Goal: Task Accomplishment & Management: Use online tool/utility

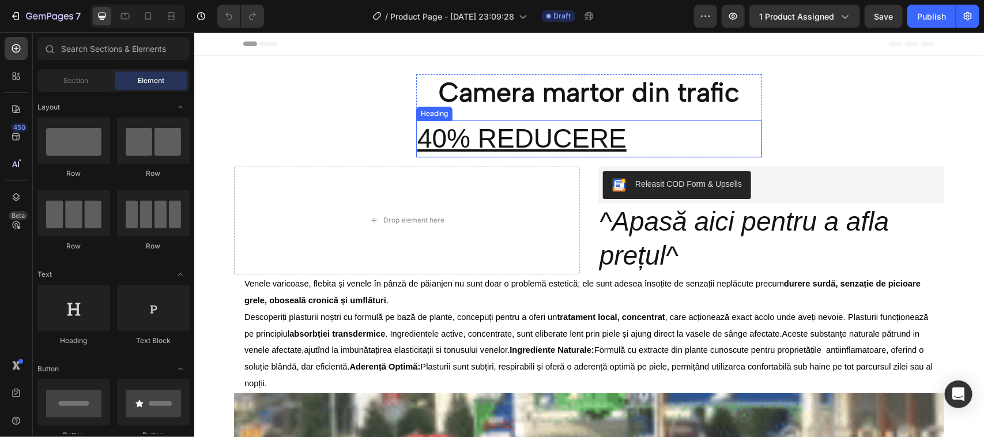
click at [428, 116] on div "Heading" at bounding box center [434, 113] width 36 height 14
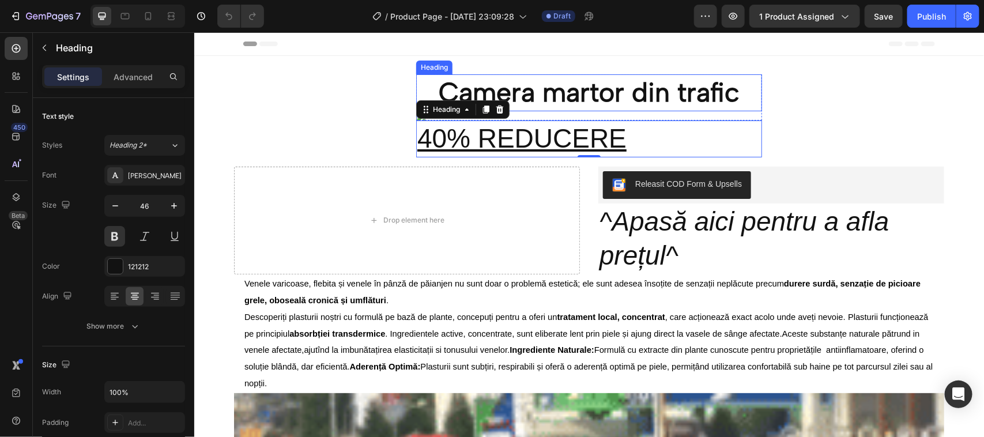
click at [734, 96] on h2 "Camera martor din trafic" at bounding box center [589, 92] width 346 height 37
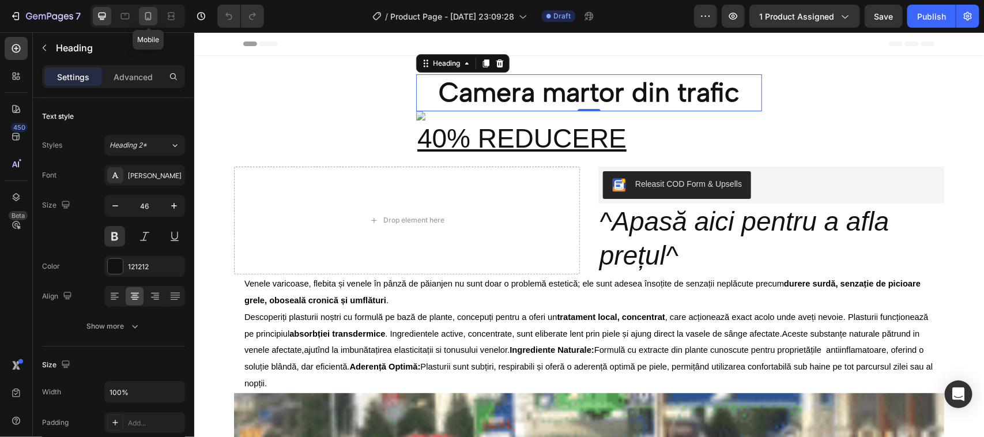
click at [149, 14] on icon at bounding box center [148, 16] width 12 height 12
type input "30"
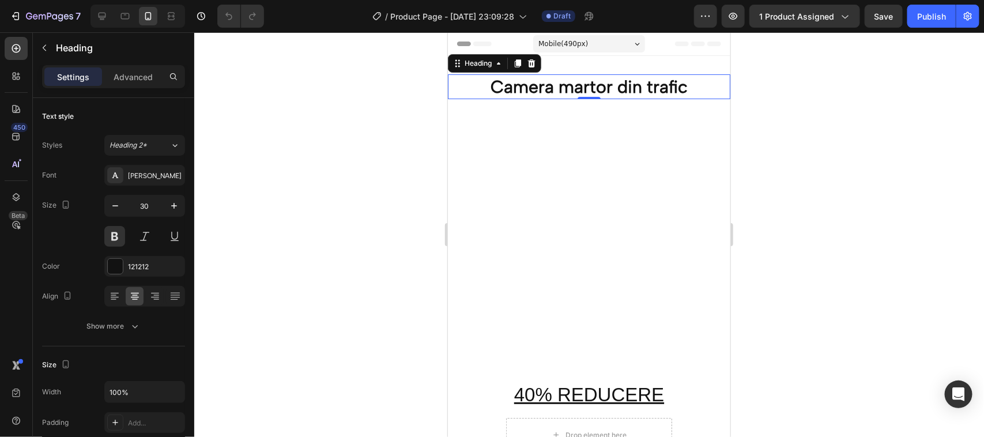
scroll to position [2, 0]
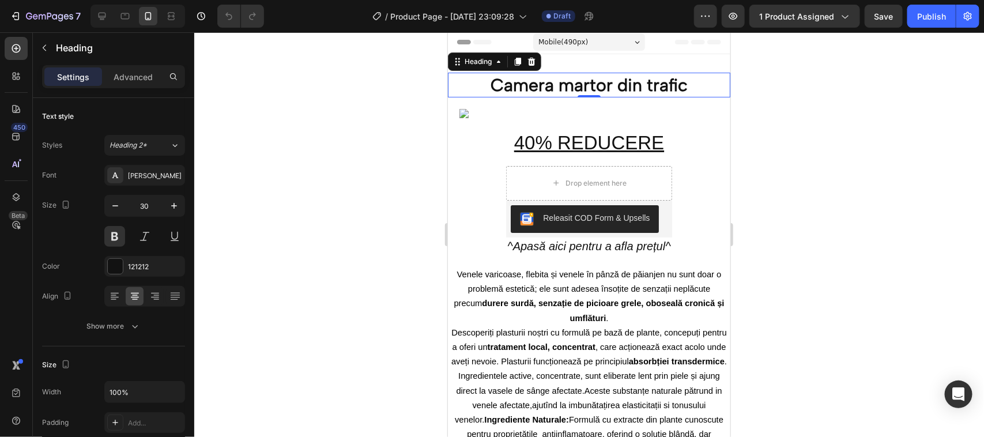
click at [686, 86] on h2 "Camera martor din trafic" at bounding box center [588, 84] width 282 height 25
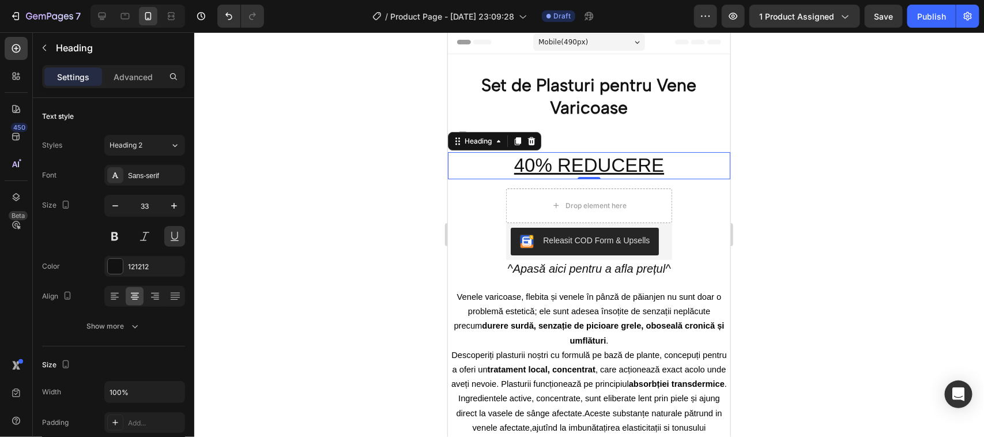
click at [520, 167] on h2 "40% REDUCERE" at bounding box center [588, 165] width 282 height 27
click at [519, 168] on h2 "40% REDUCERE" at bounding box center [588, 165] width 282 height 27
click at [661, 165] on p "20% REDUCERE" at bounding box center [588, 165] width 280 height 25
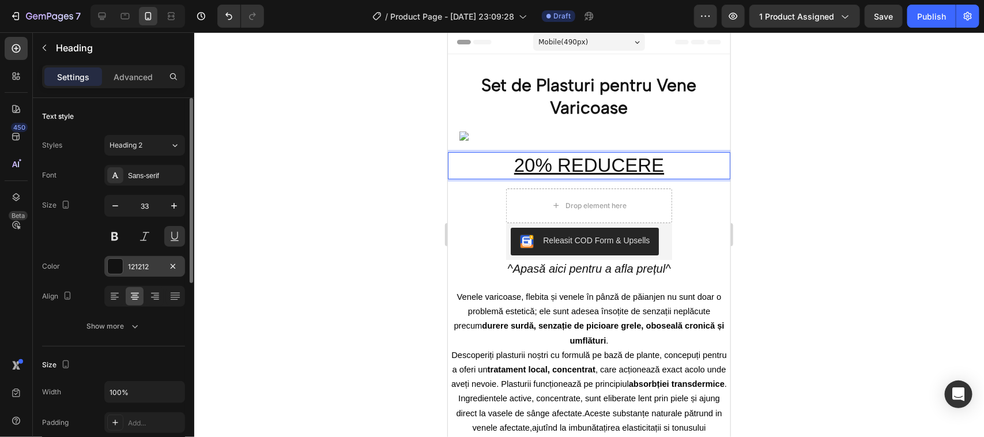
scroll to position [72, 0]
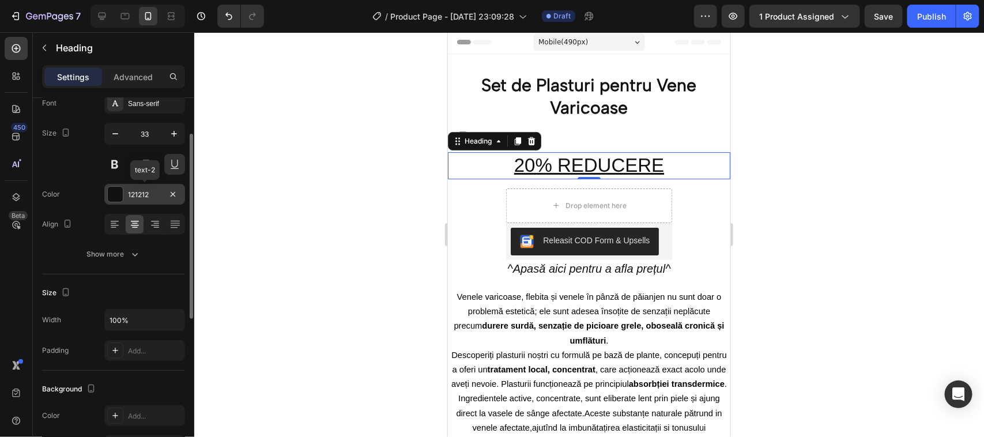
click at [116, 194] on div at bounding box center [115, 194] width 15 height 15
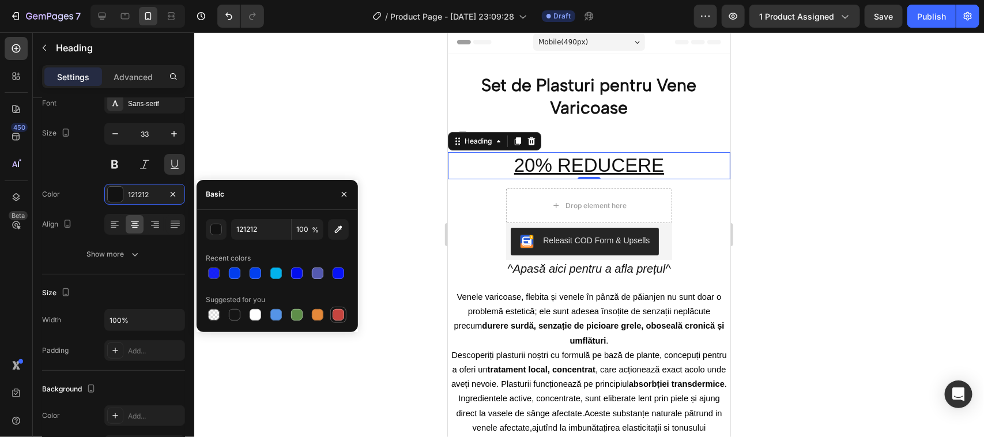
click at [337, 310] on div at bounding box center [339, 315] width 12 height 12
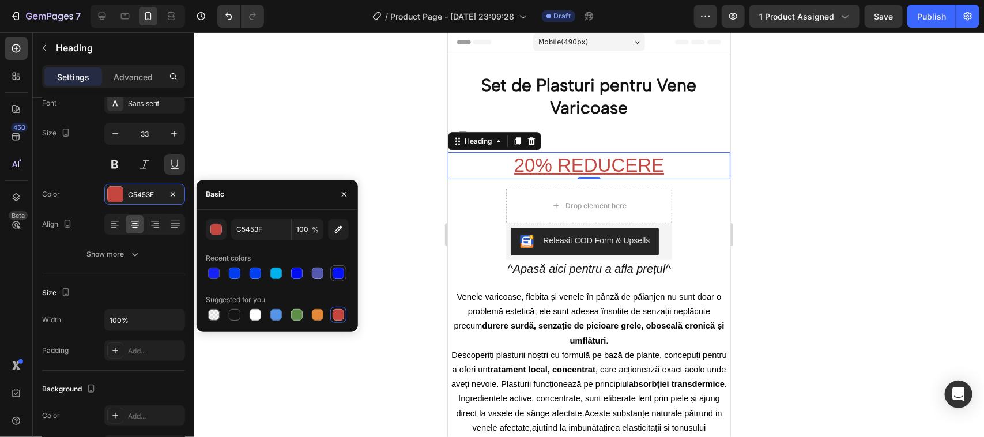
click at [336, 273] on div at bounding box center [339, 273] width 12 height 12
type input "0713F7"
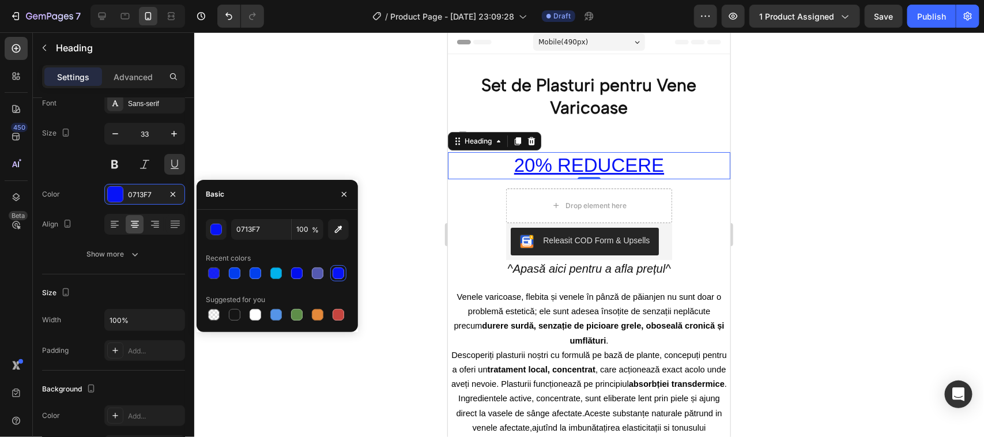
click at [336, 273] on div at bounding box center [339, 273] width 12 height 12
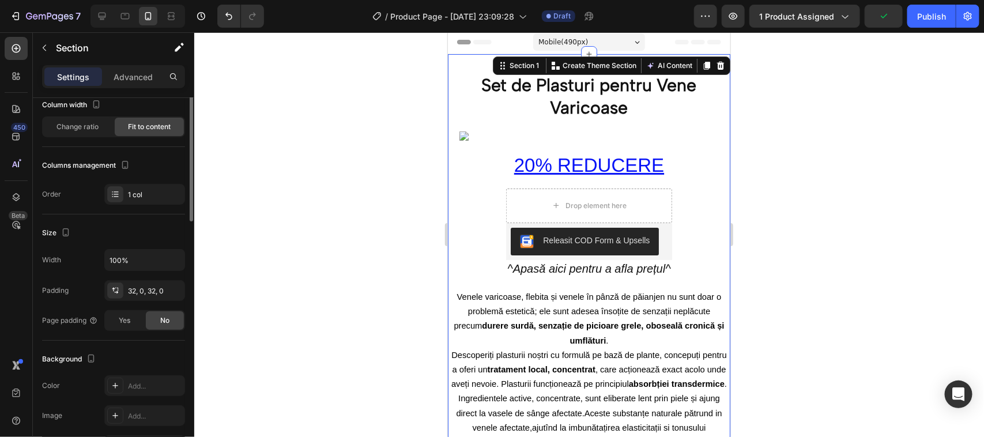
scroll to position [0, 0]
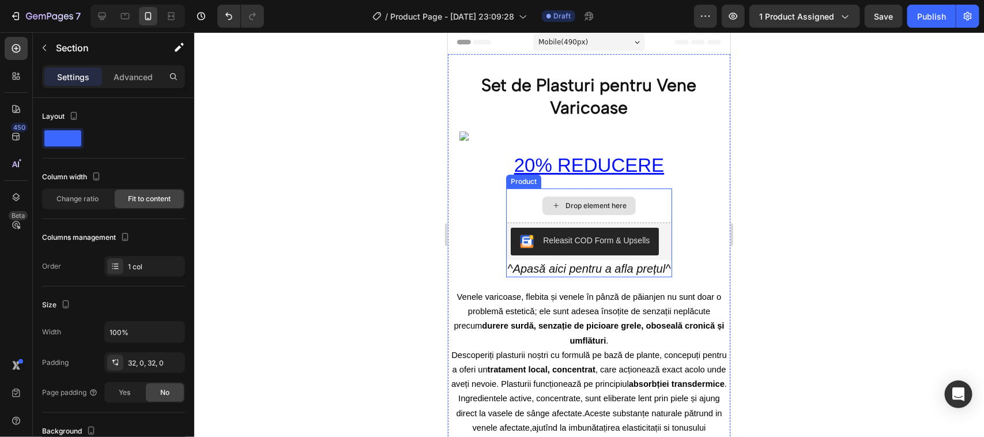
click at [551, 203] on icon at bounding box center [555, 205] width 9 height 10
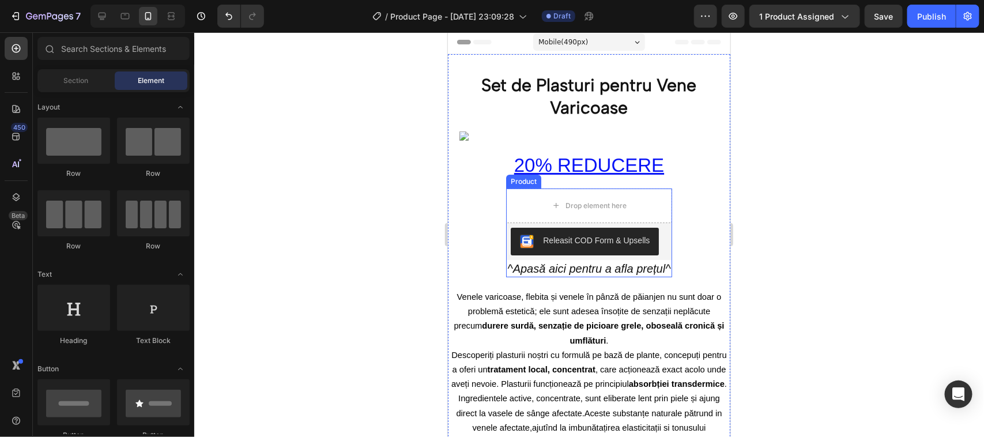
click at [522, 184] on div "Product" at bounding box center [522, 181] width 35 height 14
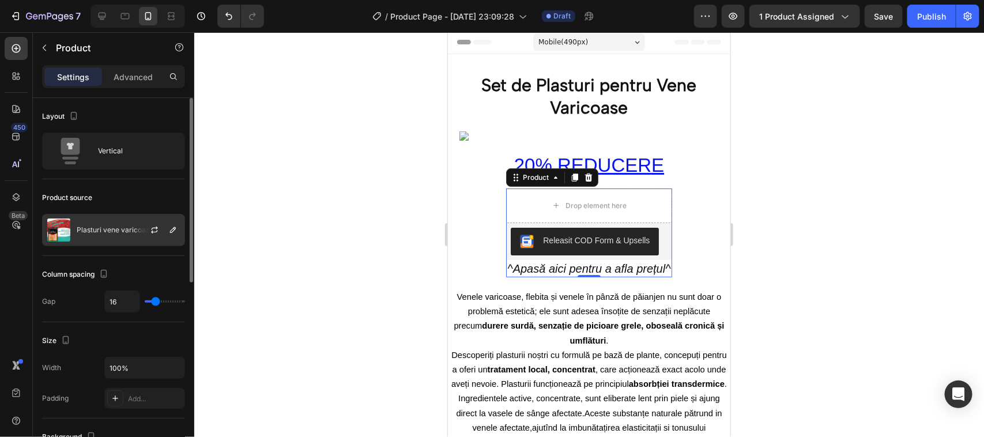
click at [65, 229] on img at bounding box center [58, 229] width 23 height 23
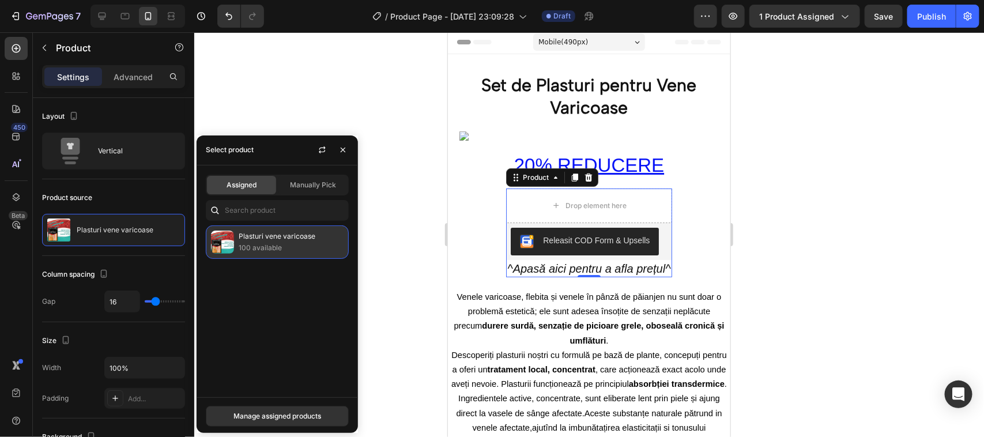
click at [251, 235] on p "Plasturi vene varicoase" at bounding box center [291, 237] width 105 height 12
click at [237, 184] on span "Assigned" at bounding box center [241, 185] width 30 height 10
click at [266, 240] on p "Plasturi vene varicoase" at bounding box center [291, 237] width 105 height 12
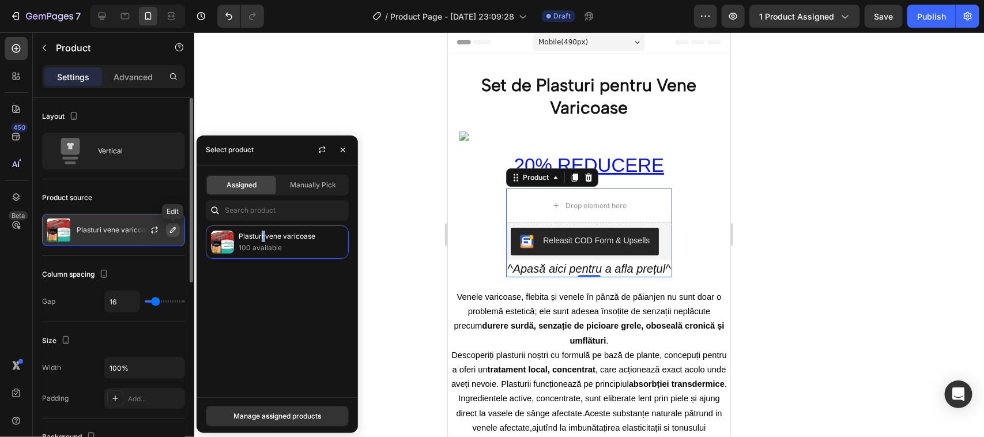
click at [171, 232] on icon "button" at bounding box center [172, 229] width 9 height 9
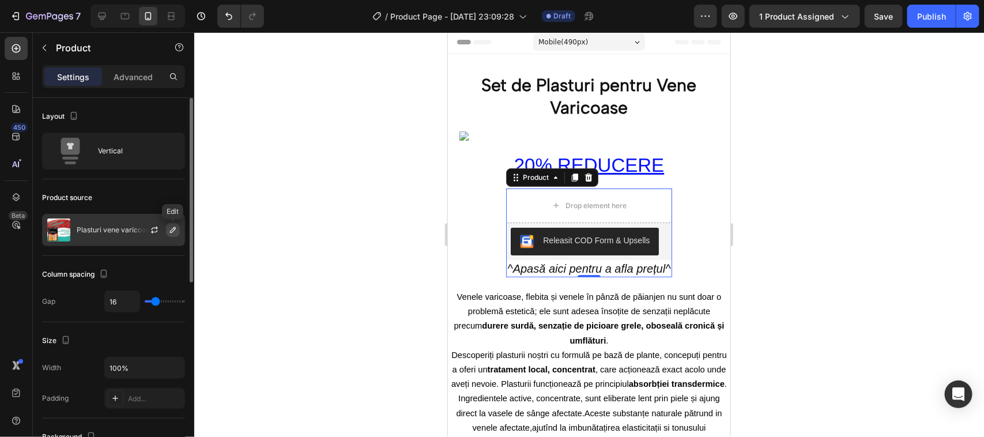
click at [171, 232] on icon "button" at bounding box center [172, 229] width 9 height 9
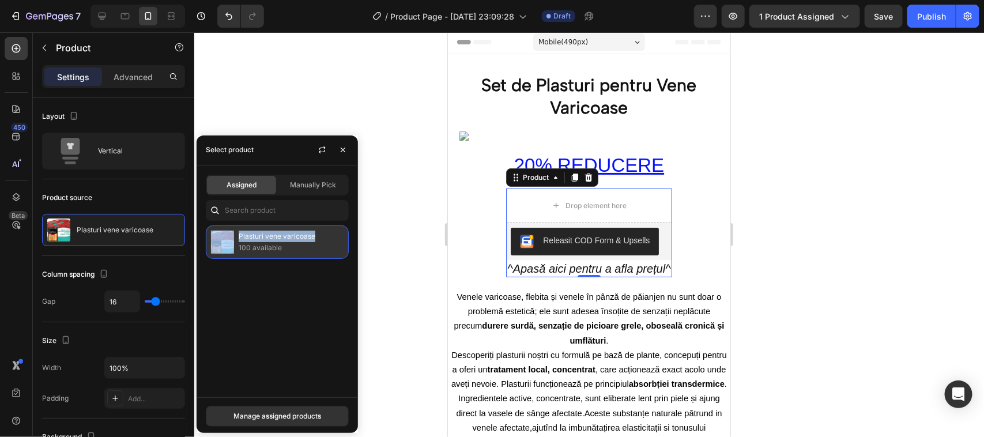
drag, startPoint x: 254, startPoint y: 239, endPoint x: 236, endPoint y: 243, distance: 18.2
click at [236, 243] on div "Plasturi vene varicoase 100 available" at bounding box center [277, 241] width 143 height 33
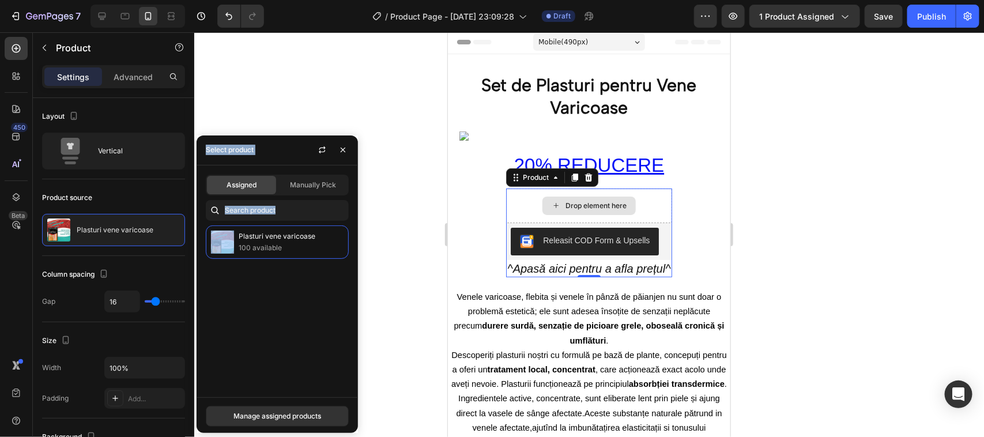
drag, startPoint x: 684, startPoint y: 274, endPoint x: 575, endPoint y: 203, distance: 130.3
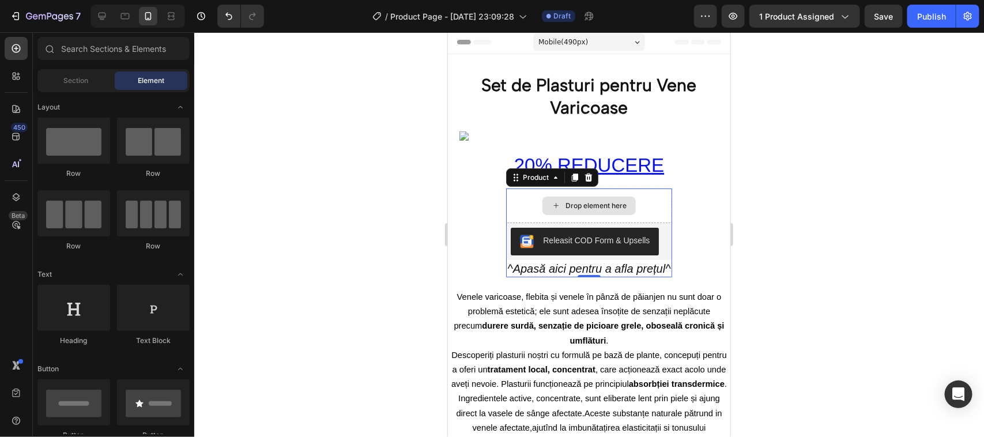
click at [553, 205] on icon at bounding box center [555, 205] width 5 height 5
click at [552, 202] on icon at bounding box center [555, 205] width 9 height 10
click at [522, 185] on div "Product" at bounding box center [522, 181] width 35 height 14
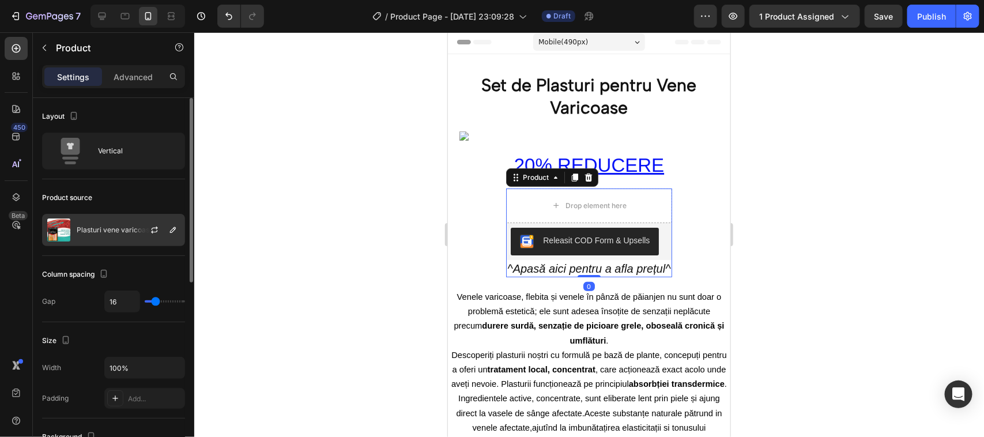
click at [96, 226] on p "Plasturi vene varicoase" at bounding box center [115, 230] width 77 height 8
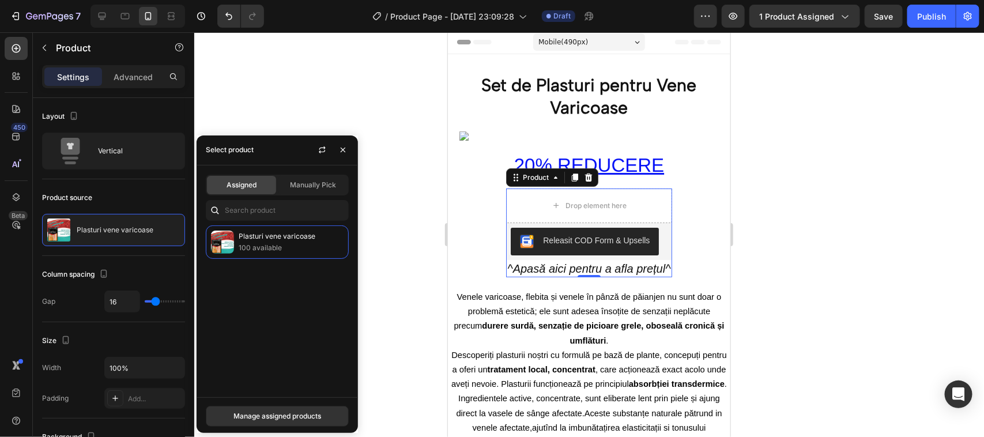
click at [213, 211] on icon at bounding box center [215, 211] width 12 height 12
click at [214, 209] on icon at bounding box center [215, 211] width 12 height 12
click at [309, 182] on span "Manually Pick" at bounding box center [313, 185] width 46 height 10
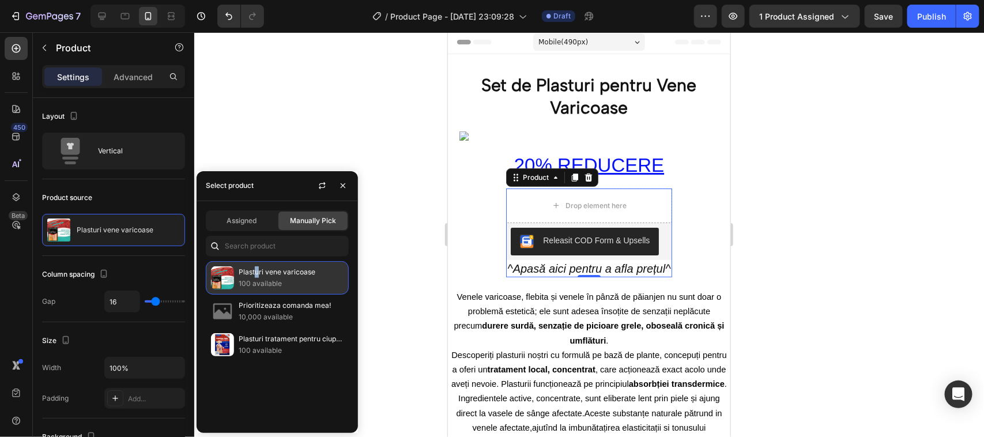
click at [257, 272] on p "Plasturi vene varicoase" at bounding box center [291, 272] width 105 height 12
click at [251, 277] on p "Plasturi vene varicoase" at bounding box center [291, 272] width 105 height 12
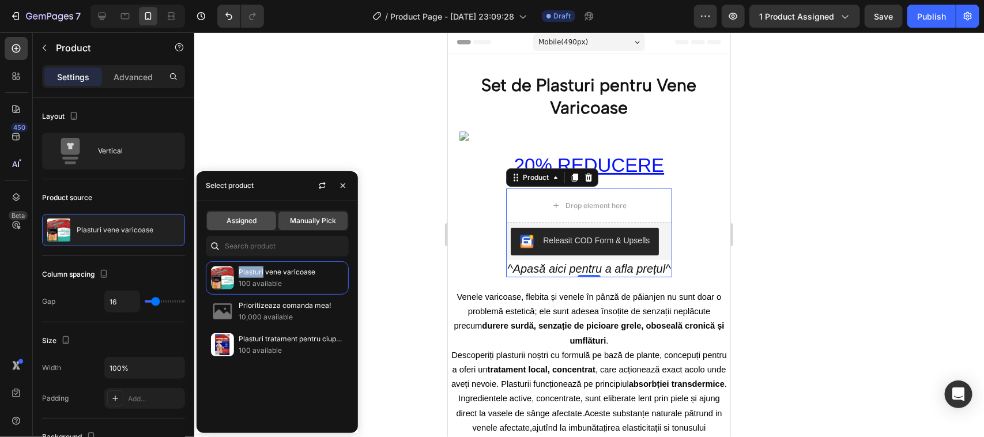
click at [248, 223] on span "Assigned" at bounding box center [241, 221] width 30 height 10
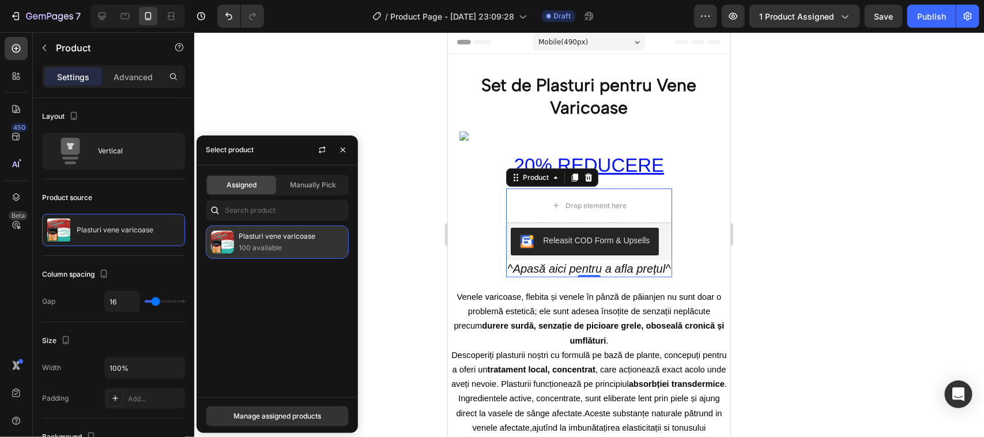
click at [252, 244] on p "100 available" at bounding box center [291, 248] width 105 height 12
click at [263, 415] on div "Manage assigned products" at bounding box center [277, 416] width 88 height 10
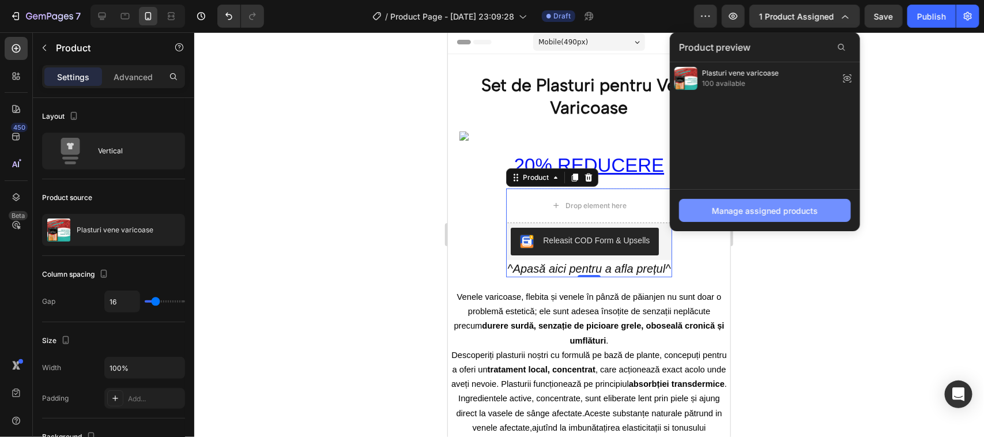
click at [758, 206] on div "Manage assigned products" at bounding box center [765, 211] width 106 height 12
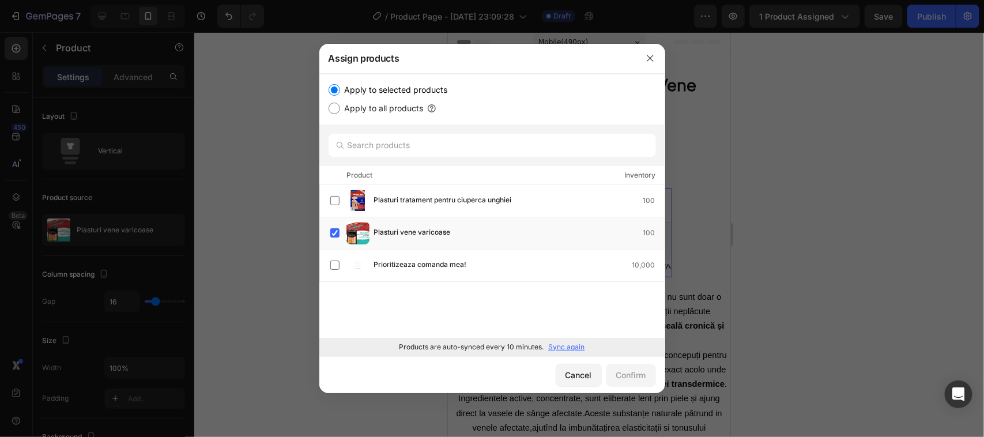
click at [333, 108] on input "Apply to all products" at bounding box center [335, 109] width 12 height 12
radio input "true"
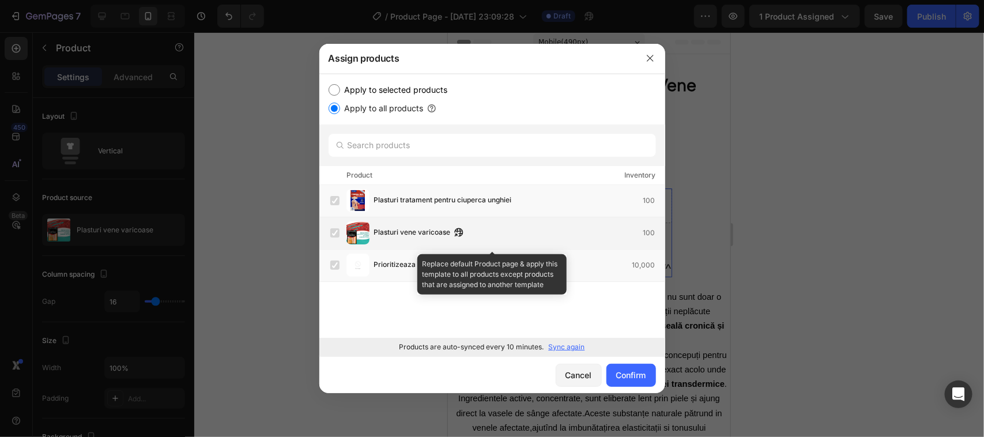
click at [339, 236] on label at bounding box center [334, 232] width 9 height 9
click at [333, 232] on label at bounding box center [334, 232] width 9 height 9
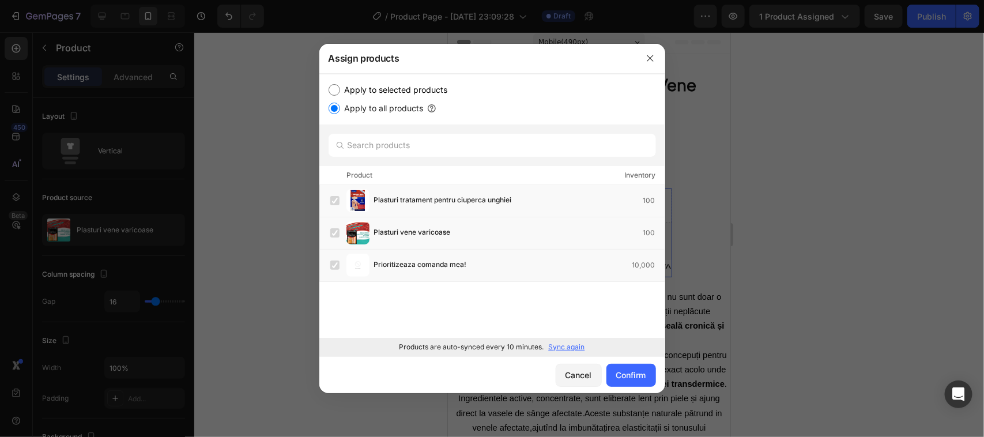
click at [335, 88] on input "Apply to selected products" at bounding box center [335, 90] width 12 height 12
radio input "true"
click at [428, 225] on div "Plasturi vene varicoase 100" at bounding box center [497, 232] width 334 height 23
click at [648, 56] on icon "button" at bounding box center [649, 58] width 9 height 9
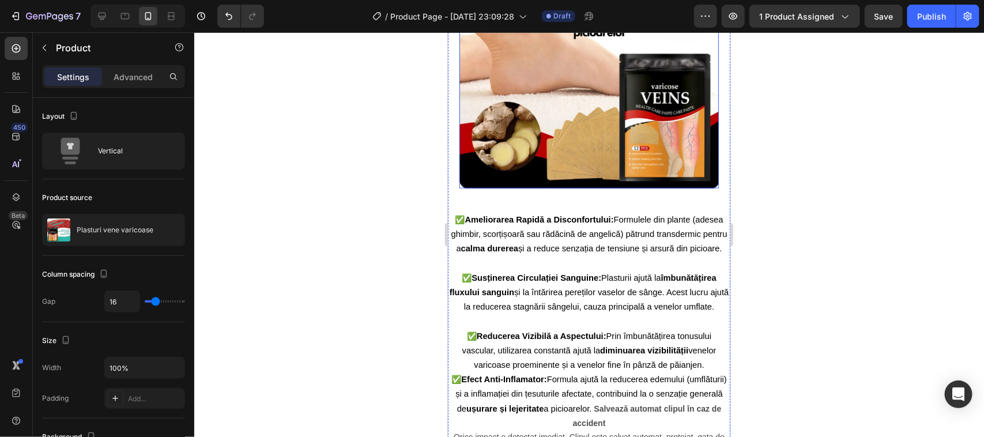
scroll to position [578, 0]
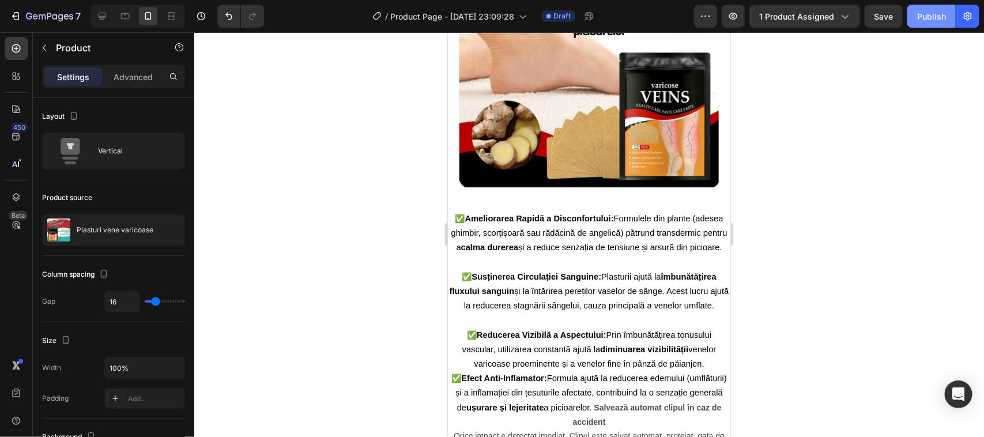
click at [926, 10] on div "Publish" at bounding box center [931, 16] width 29 height 12
click at [927, 16] on div "Publish" at bounding box center [931, 16] width 29 height 12
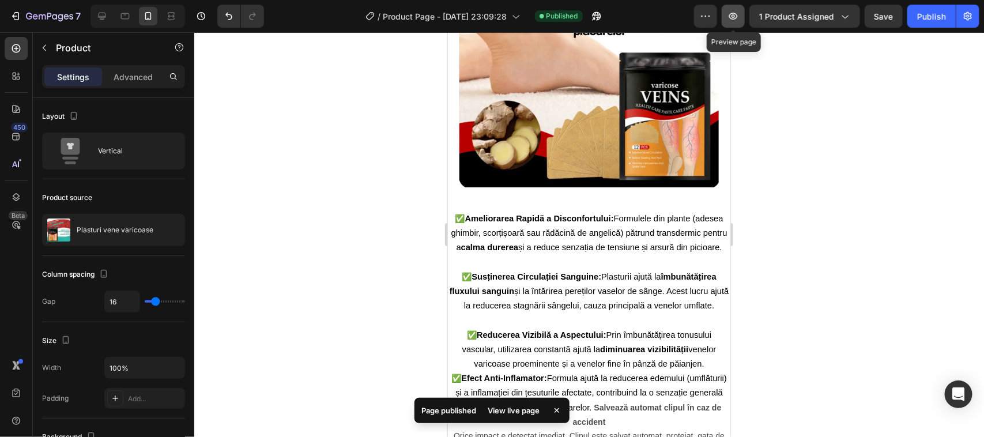
click at [732, 13] on icon "button" at bounding box center [733, 16] width 12 height 12
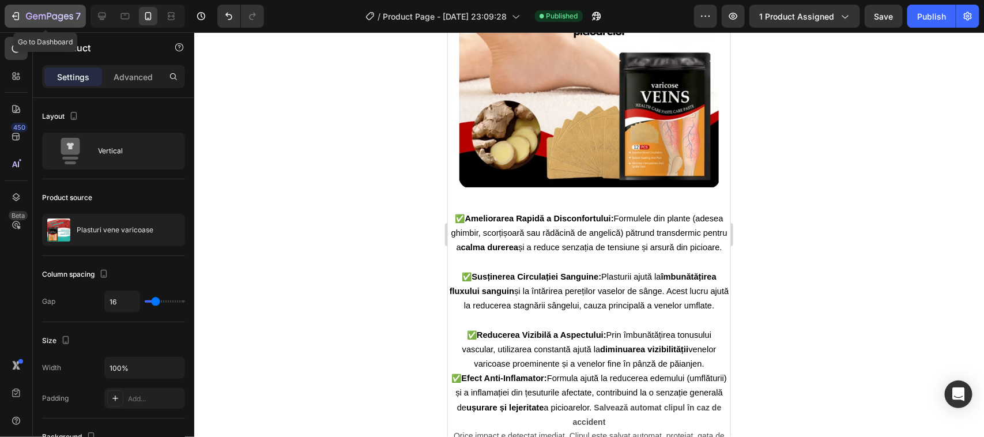
click at [13, 14] on icon "button" at bounding box center [16, 16] width 12 height 12
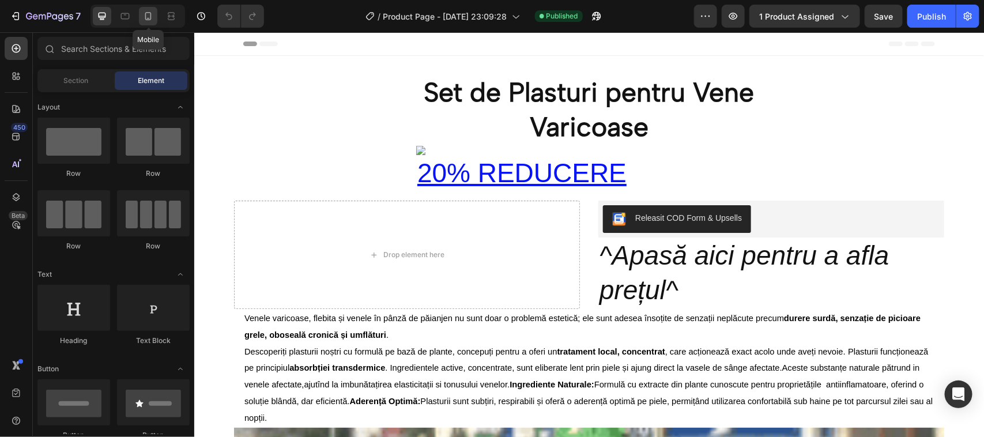
click at [148, 18] on icon at bounding box center [148, 16] width 12 height 12
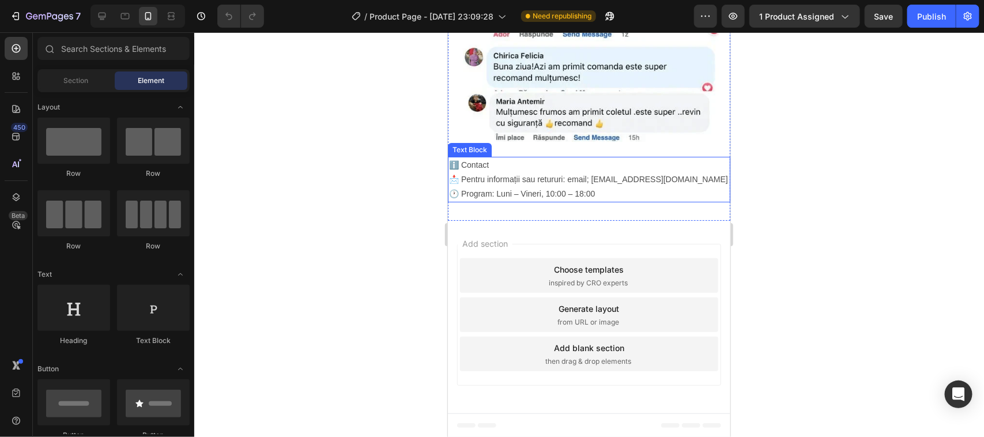
scroll to position [2382, 0]
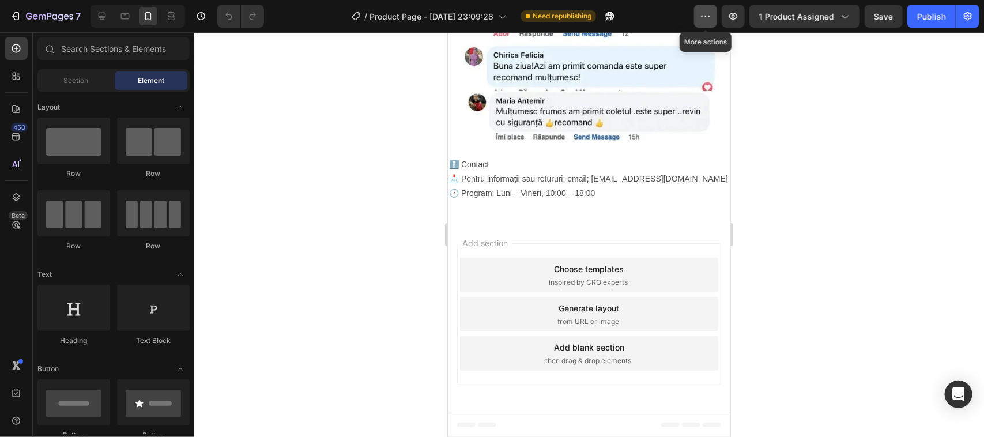
click at [707, 16] on icon "button" at bounding box center [706, 16] width 12 height 12
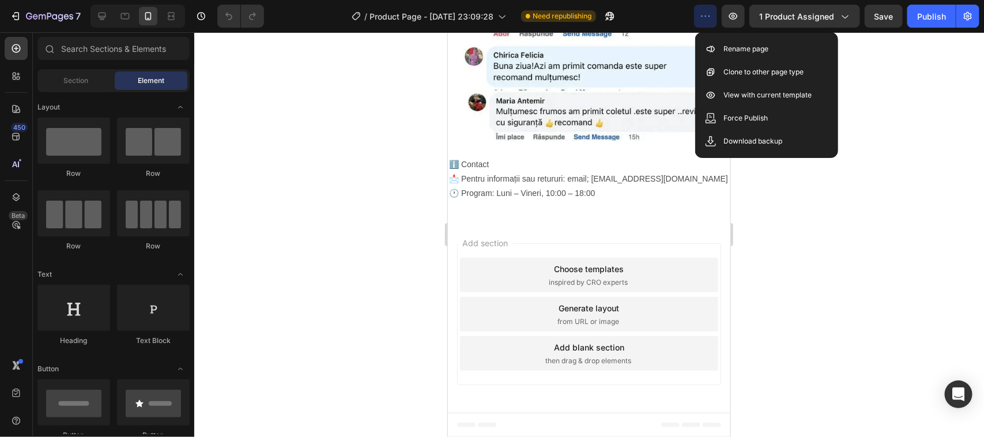
click at [890, 77] on div at bounding box center [589, 234] width 790 height 405
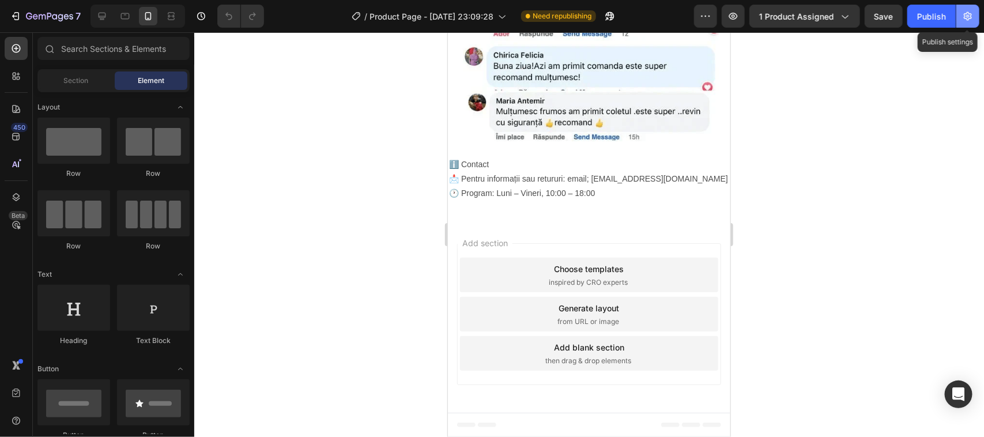
click at [966, 14] on icon "button" at bounding box center [968, 16] width 12 height 12
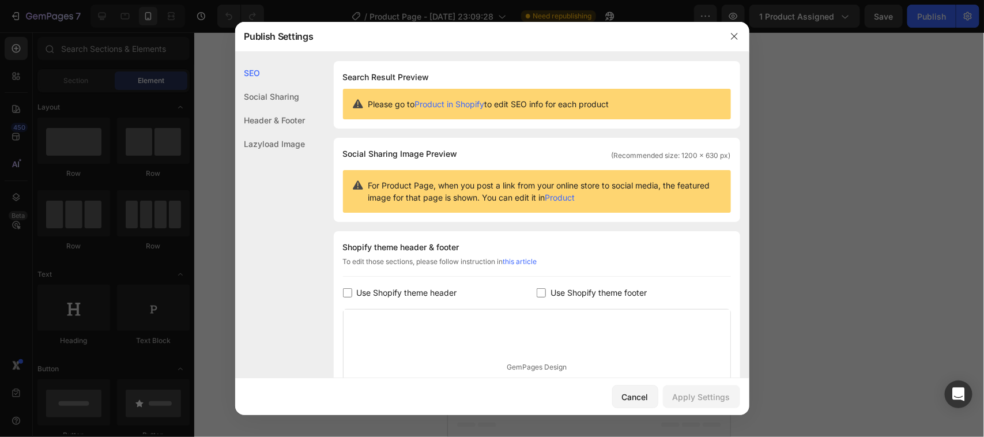
click at [537, 293] on input "checkbox" at bounding box center [541, 292] width 9 height 9
checkbox input "true"
click at [709, 398] on div "Apply Settings" at bounding box center [702, 397] width 58 height 12
click at [732, 33] on icon "button" at bounding box center [734, 36] width 9 height 9
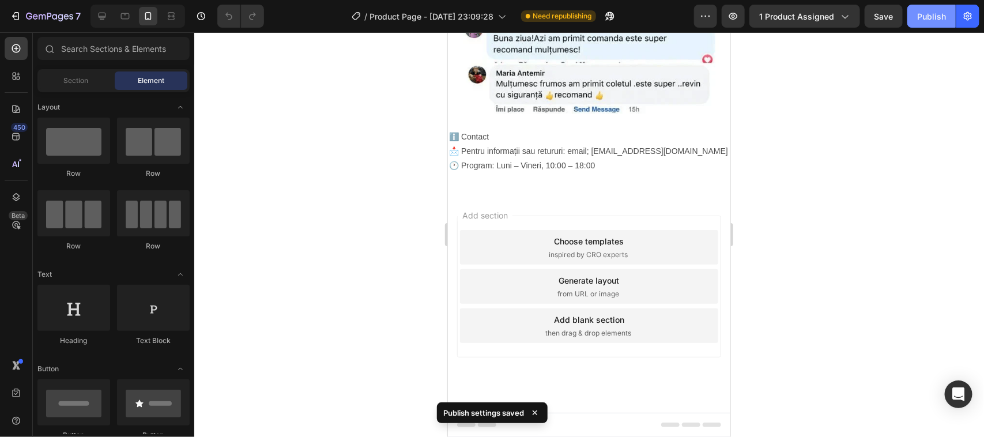
click at [931, 15] on div "Publish" at bounding box center [931, 16] width 29 height 12
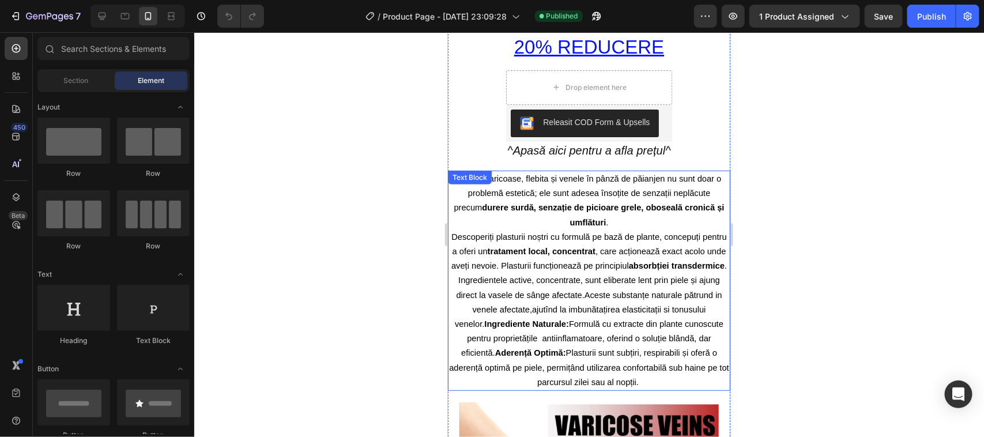
scroll to position [77, 0]
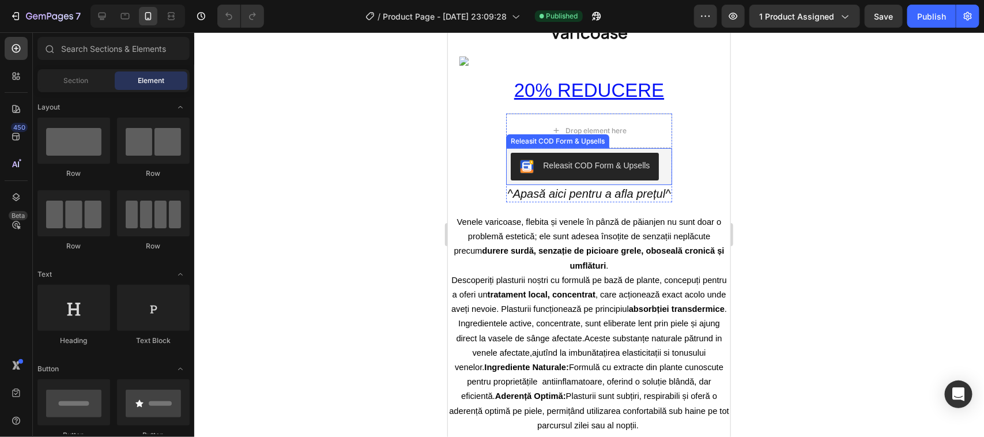
click at [567, 158] on button "Releasit COD Form & Upsells" at bounding box center [584, 166] width 148 height 28
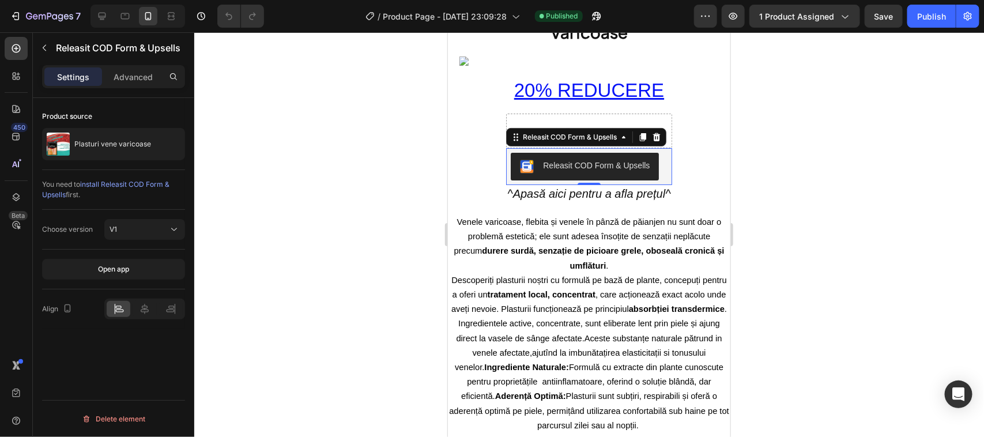
click at [563, 162] on div "Releasit COD Form & Upsells" at bounding box center [595, 165] width 107 height 12
click at [127, 182] on span "install Releasit COD Form & Upsells" at bounding box center [105, 189] width 127 height 19
click at [130, 74] on p "Advanced" at bounding box center [133, 77] width 39 height 12
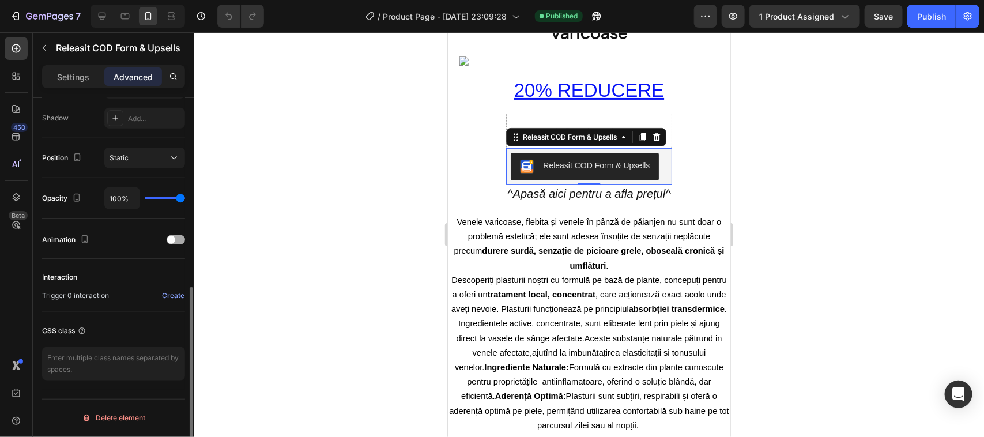
scroll to position [382, 0]
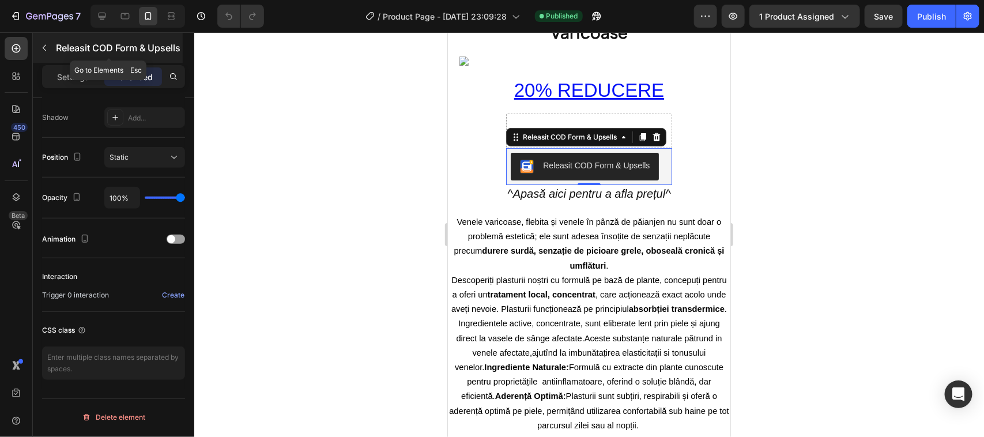
click at [43, 47] on icon "button" at bounding box center [44, 48] width 3 height 6
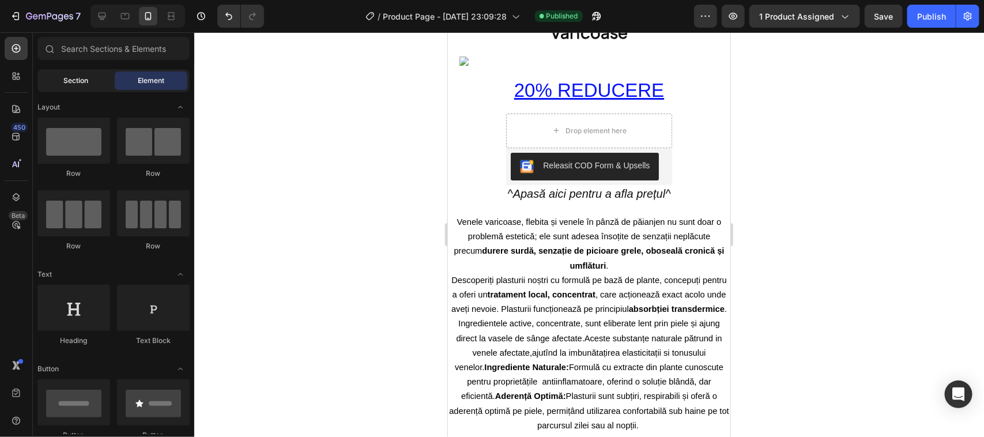
click at [77, 82] on span "Section" at bounding box center [76, 80] width 25 height 10
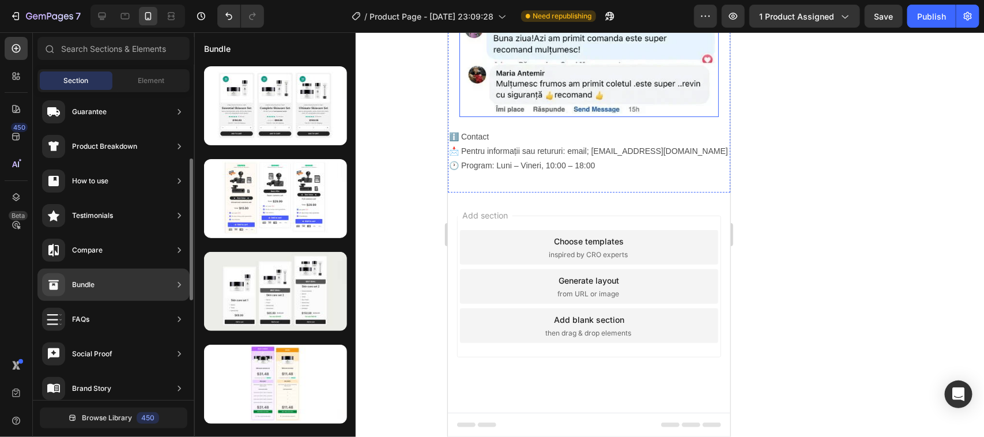
scroll to position [216, 0]
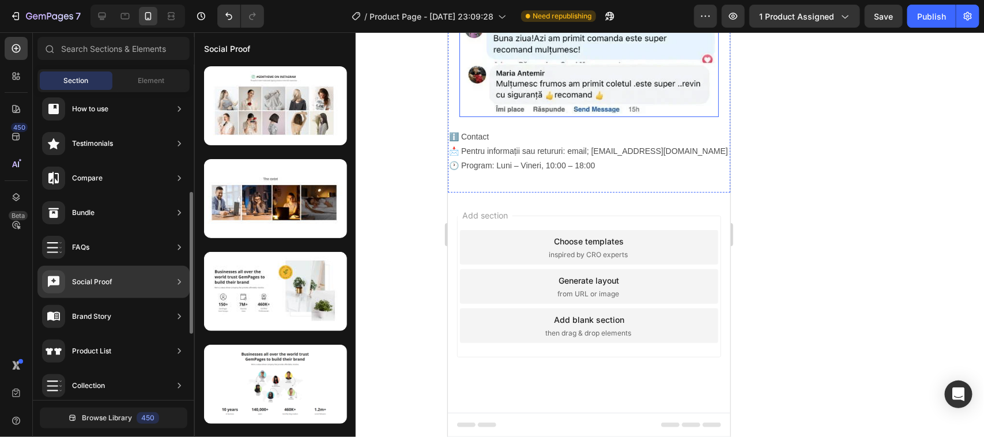
click at [179, 281] on icon at bounding box center [179, 281] width 3 height 5
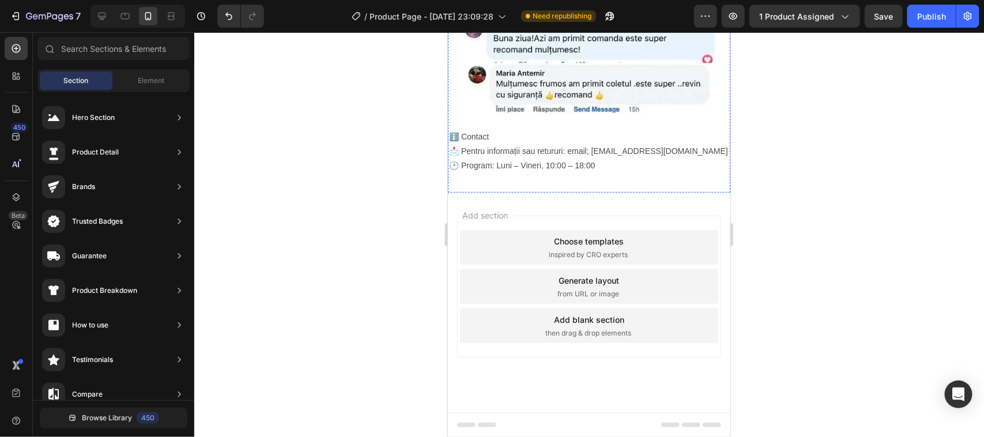
scroll to position [1950, 0]
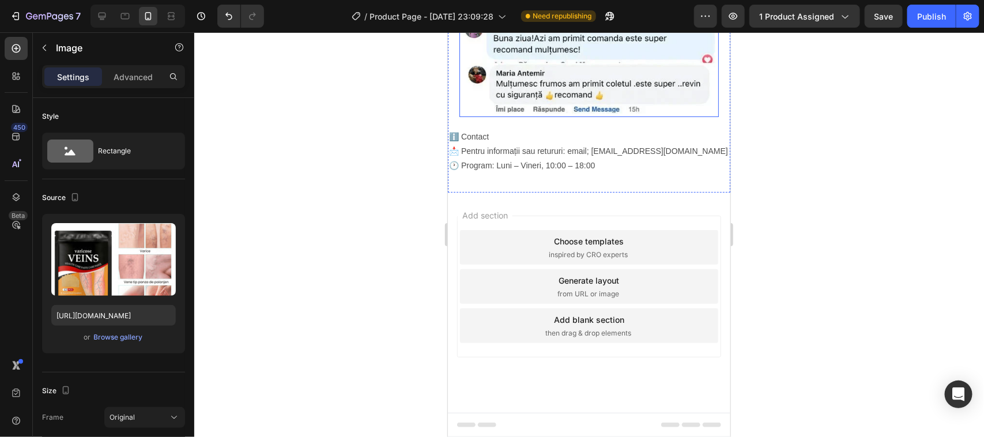
scroll to position [2382, 0]
click at [493, 144] on p "ℹ️ Contact" at bounding box center [588, 136] width 280 height 14
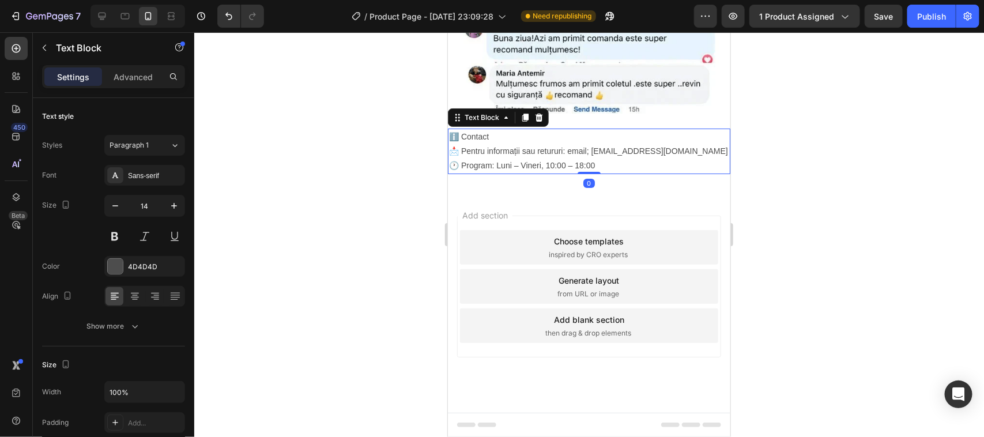
click at [493, 144] on p "ℹ️ Contact" at bounding box center [588, 136] width 280 height 14
click at [494, 144] on p "ℹ️ Contact" at bounding box center [588, 136] width 280 height 14
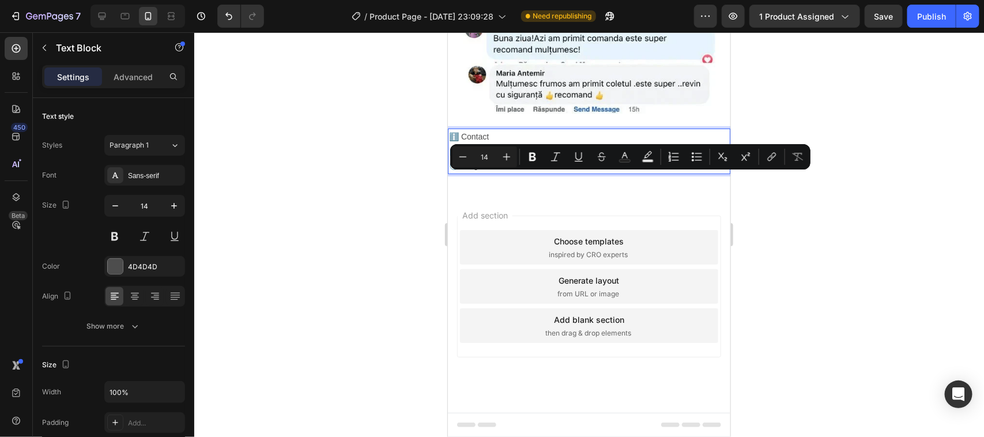
drag, startPoint x: 592, startPoint y: 180, endPoint x: 696, endPoint y: 177, distance: 103.8
click at [696, 172] on p "📩 Pentru informații sau retururi: email; [EMAIL_ADDRESS][DOMAIN_NAME] 🕐 Program…" at bounding box center [588, 158] width 280 height 29
click at [650, 161] on rect "Editor contextual toolbar" at bounding box center [648, 161] width 11 height 3
type input "000000"
type input "77"
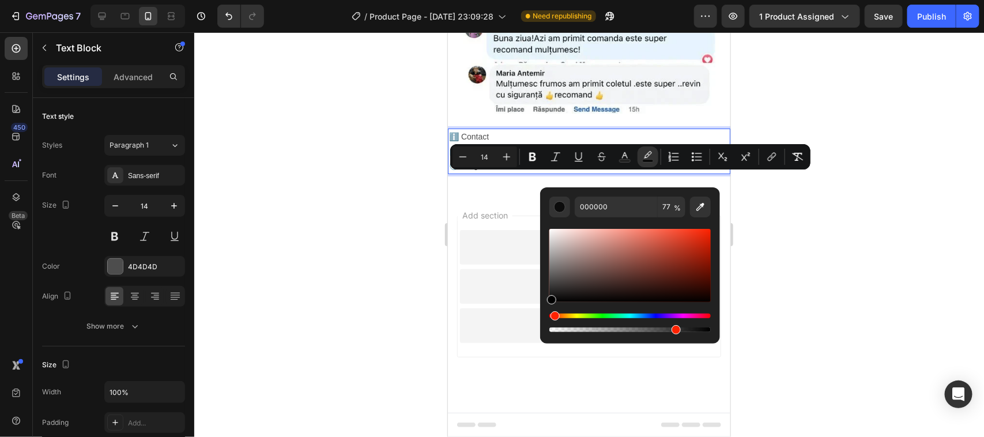
drag, startPoint x: 552, startPoint y: 315, endPoint x: 553, endPoint y: 309, distance: 6.0
click at [553, 309] on div "Editor contextual toolbar" at bounding box center [629, 280] width 161 height 108
click at [673, 329] on div "Editor contextual toolbar" at bounding box center [677, 329] width 9 height 9
click at [673, 329] on div "Editor contextual toolbar" at bounding box center [675, 329] width 9 height 9
drag, startPoint x: 677, startPoint y: 333, endPoint x: 696, endPoint y: 330, distance: 18.6
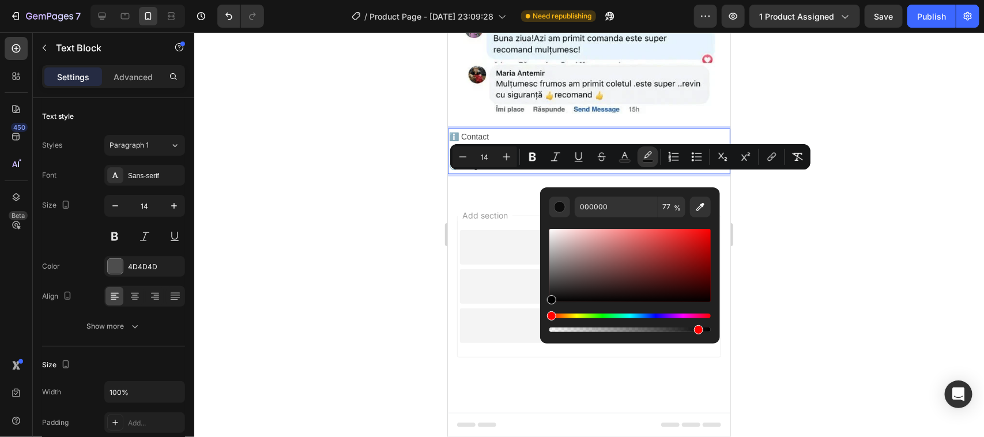
click at [696, 330] on div "Editor contextual toolbar" at bounding box center [698, 329] width 9 height 9
type input "91"
click at [696, 330] on div "Editor contextual toolbar" at bounding box center [698, 329] width 9 height 9
click at [792, 281] on div at bounding box center [589, 234] width 790 height 405
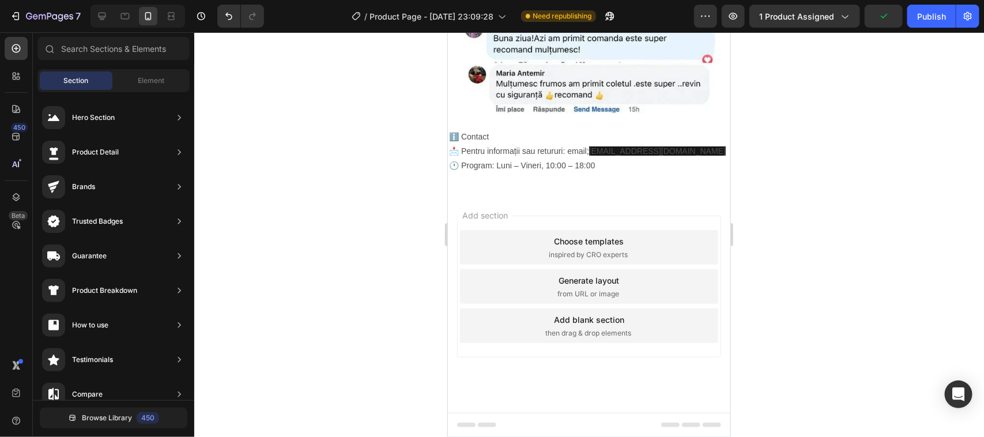
click at [790, 277] on div at bounding box center [589, 234] width 790 height 405
click at [678, 155] on span "[EMAIL_ADDRESS][DOMAIN_NAME]" at bounding box center [656, 150] width 137 height 9
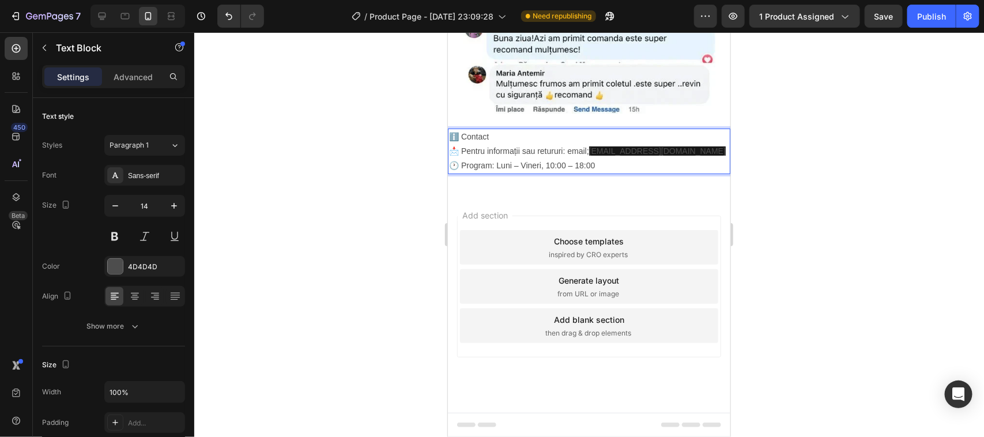
click at [647, 155] on span "[EMAIL_ADDRESS][DOMAIN_NAME]" at bounding box center [656, 150] width 137 height 9
click at [624, 155] on span "[EMAIL_ADDRESS][DOMAIN_NAME]" at bounding box center [656, 150] width 137 height 9
click at [623, 155] on span "[EMAIL_ADDRESS][DOMAIN_NAME]" at bounding box center [656, 150] width 137 height 9
click at [600, 155] on span "[EMAIL_ADDRESS][DOMAIN_NAME]" at bounding box center [656, 150] width 137 height 9
click at [636, 155] on span "[EMAIL_ADDRESS][DOMAIN_NAME]" at bounding box center [656, 150] width 137 height 9
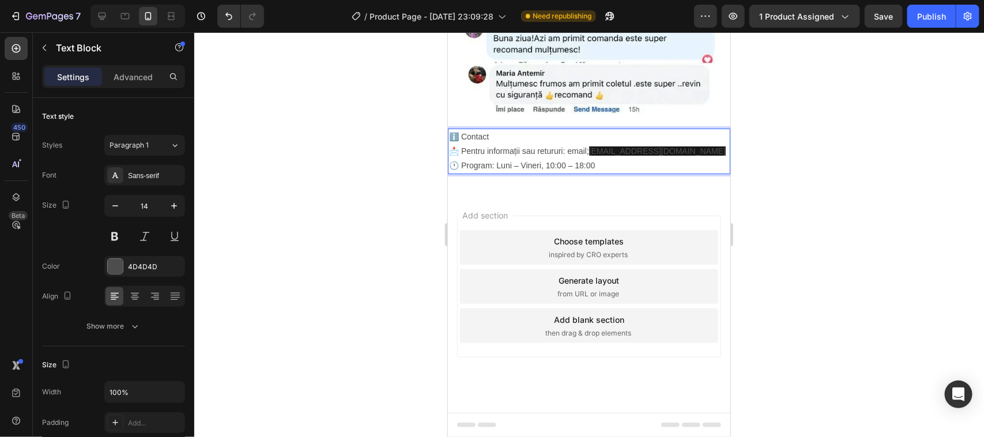
click at [684, 155] on span "[EMAIL_ADDRESS][DOMAIN_NAME]" at bounding box center [656, 150] width 137 height 9
click at [490, 144] on p "ℹ️ Contact" at bounding box center [588, 136] width 280 height 14
click at [487, 144] on p "ℹ️ Contact" at bounding box center [588, 136] width 280 height 14
click at [499, 144] on p "ℹ️ Contact" at bounding box center [588, 136] width 280 height 14
drag, startPoint x: 618, startPoint y: 177, endPoint x: 607, endPoint y: 179, distance: 11.1
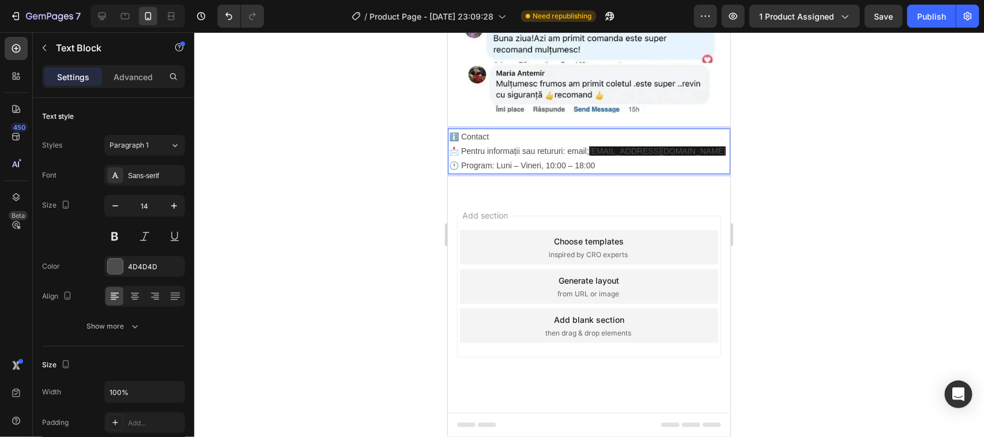
click at [607, 155] on span "[EMAIL_ADDRESS][DOMAIN_NAME]" at bounding box center [656, 150] width 137 height 9
click at [553, 172] on p "📩 Pentru informații sau retururi: email; [EMAIL_ADDRESS][DOMAIN_NAME] 🕐 Program…" at bounding box center [588, 158] width 280 height 29
click at [453, 144] on p "ℹ️ Contact" at bounding box center [588, 136] width 280 height 14
click at [500, 172] on p "📩 Pentru informații sau retururi: email; [EMAIL_ADDRESS][DOMAIN_NAME] 🕐 Program…" at bounding box center [588, 158] width 280 height 29
click at [478, 172] on p "📩 Pentru informații sau retururi: email; [EMAIL_ADDRESS][DOMAIN_NAME] 🕐 Program…" at bounding box center [588, 158] width 280 height 29
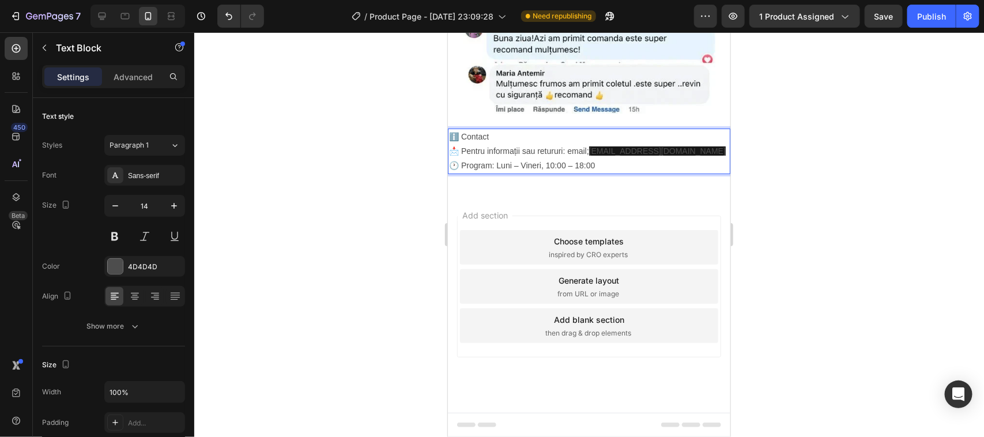
click at [639, 172] on p "📩 Pentru informații sau retururi: email; [EMAIL_ADDRESS][DOMAIN_NAME] 🕐 Program…" at bounding box center [588, 158] width 280 height 29
click at [678, 155] on span "[EMAIL_ADDRESS][DOMAIN_NAME]" at bounding box center [656, 150] width 137 height 9
click at [684, 155] on span "[EMAIL_ADDRESS][DOMAIN_NAME]" at bounding box center [656, 150] width 137 height 9
drag, startPoint x: 679, startPoint y: 176, endPoint x: 624, endPoint y: 174, distance: 54.8
click at [624, 155] on span "[EMAIL_ADDRESS][DOMAIN_NAME]" at bounding box center [656, 150] width 137 height 9
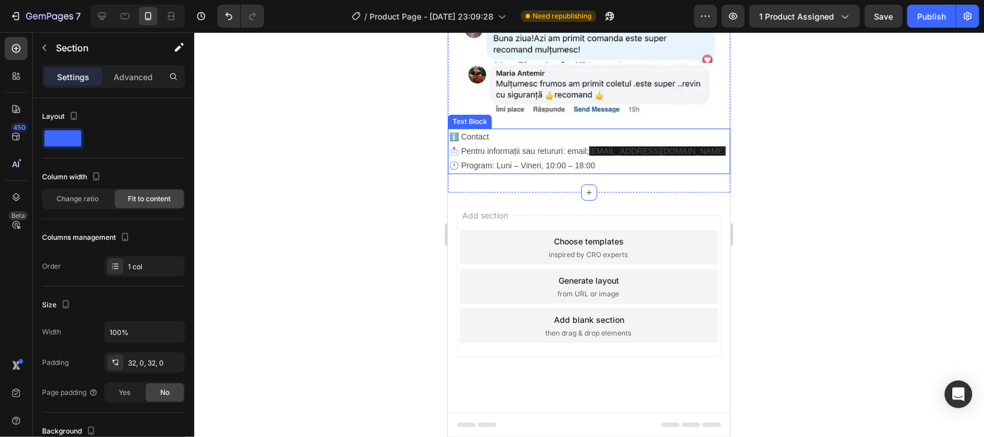
click at [508, 144] on p "ℹ️ Contact" at bounding box center [588, 136] width 280 height 14
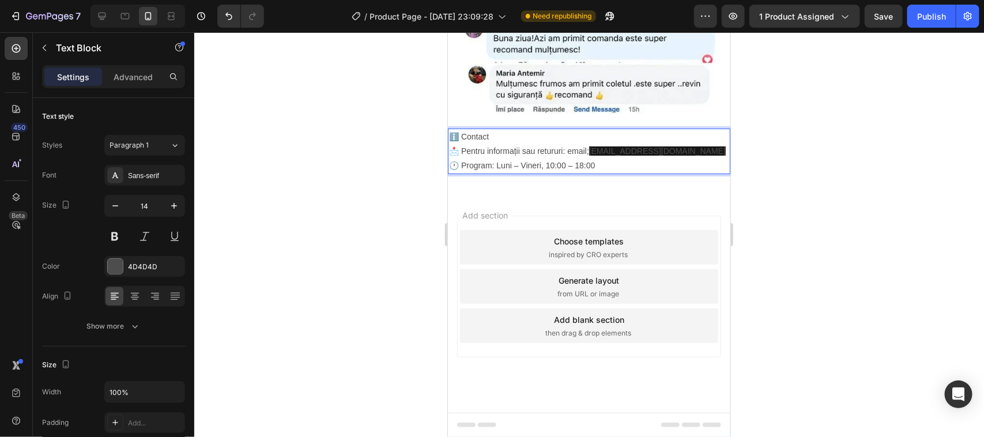
click at [594, 155] on span "[EMAIL_ADDRESS][DOMAIN_NAME]" at bounding box center [656, 150] width 137 height 9
click at [451, 144] on p "ℹ️ Contact" at bounding box center [588, 136] width 280 height 14
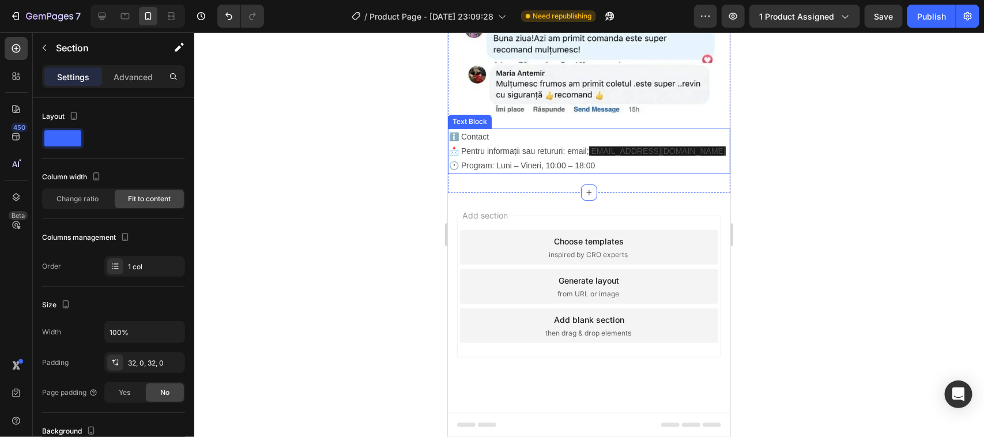
click at [477, 155] on div "ℹ️ Contact 📩 Pentru informații sau retururi: email; [EMAIL_ADDRESS][DOMAIN_NAME…" at bounding box center [588, 151] width 282 height 46
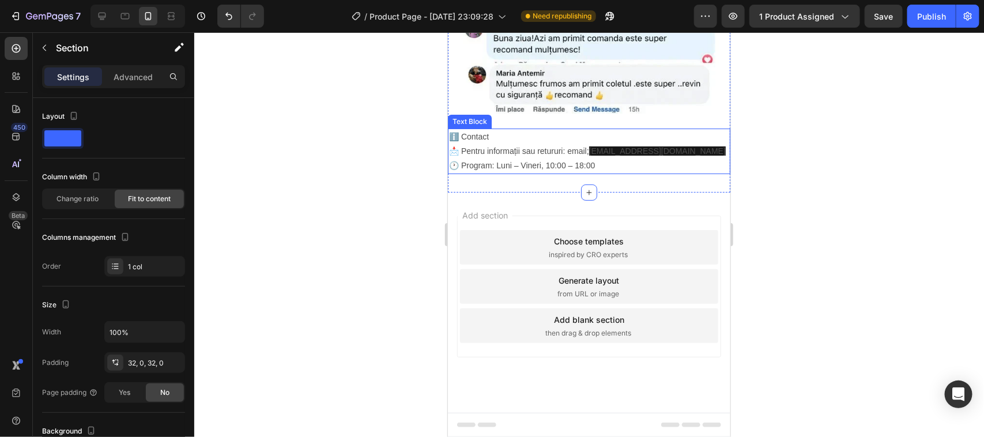
click at [473, 144] on p "ℹ️ Contact" at bounding box center [588, 136] width 280 height 14
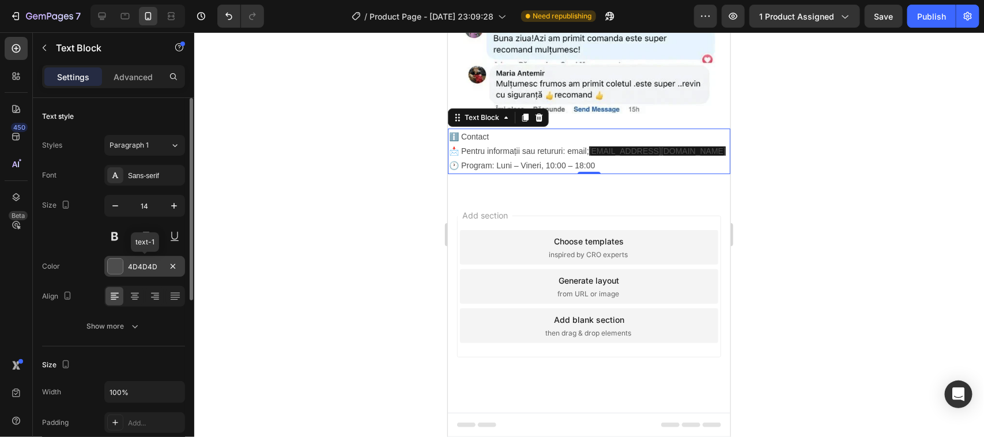
click at [116, 262] on div at bounding box center [115, 266] width 15 height 15
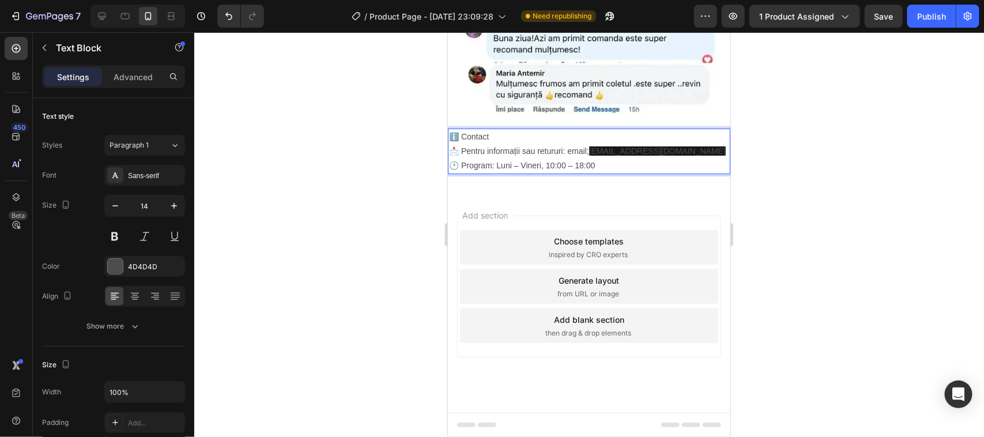
click at [662, 155] on span "[EMAIL_ADDRESS][DOMAIN_NAME]" at bounding box center [656, 150] width 137 height 9
drag, startPoint x: 696, startPoint y: 177, endPoint x: 588, endPoint y: 177, distance: 107.8
click at [588, 172] on p "📩 Pentru informații sau retururi: email; [EMAIL_ADDRESS][DOMAIN_NAME] 🕐 Program…" at bounding box center [588, 158] width 280 height 29
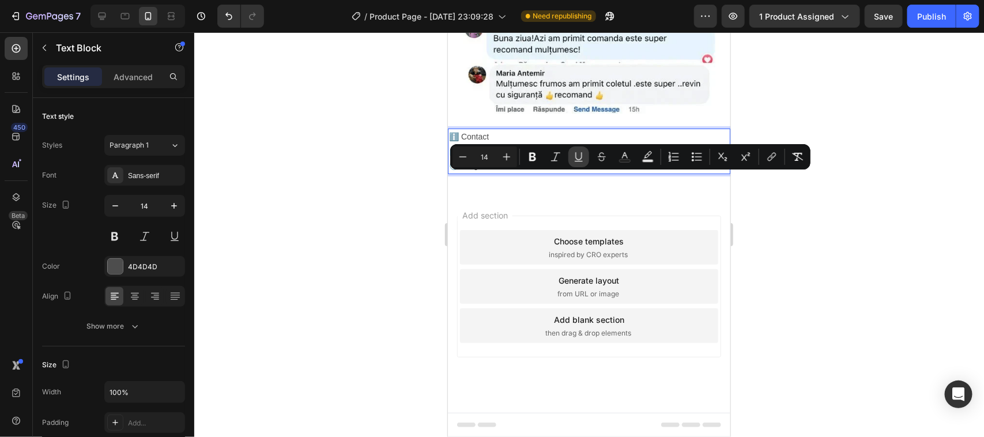
click at [579, 161] on icon "Editor contextual toolbar" at bounding box center [579, 161] width 8 height 1
click at [628, 172] on p "📩 Pentru informații sau retururi: email; [EMAIL_ADDRESS][DOMAIN_NAME] 🕐 Program…" at bounding box center [588, 158] width 280 height 29
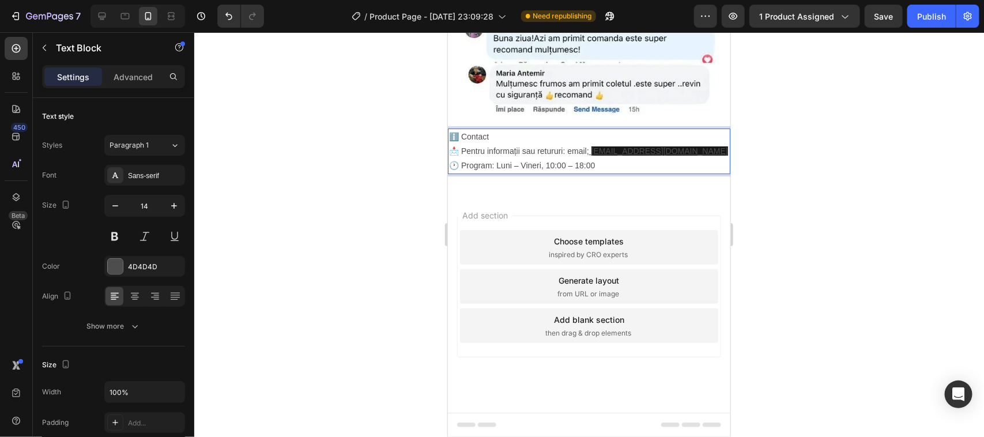
click at [628, 172] on p "📩 Pentru informații sau retururi: email; [EMAIL_ADDRESS][DOMAIN_NAME] 🕐 Program…" at bounding box center [588, 158] width 280 height 29
drag, startPoint x: 696, startPoint y: 181, endPoint x: 586, endPoint y: 180, distance: 110.1
click at [586, 172] on p "📩 Pentru informații sau retururi: email; [EMAIL_ADDRESS][DOMAIN_NAME] 🕐 Program…" at bounding box center [588, 158] width 280 height 29
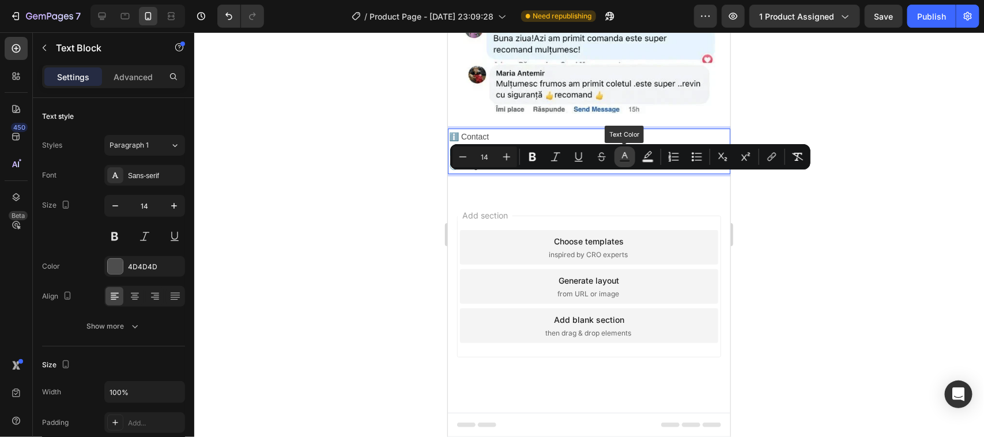
click at [624, 160] on rect "Editor contextual toolbar" at bounding box center [625, 161] width 11 height 3
type input "4D4D4D"
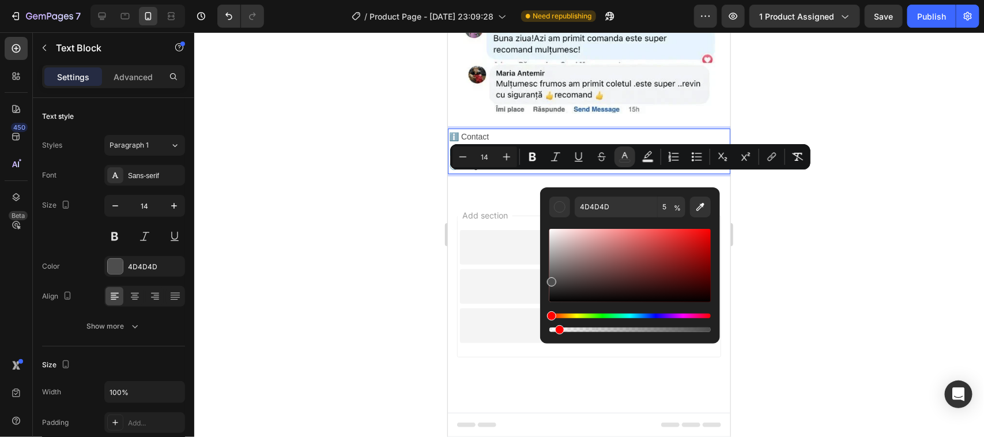
drag, startPoint x: 711, startPoint y: 333, endPoint x: 558, endPoint y: 330, distance: 152.7
click at [558, 330] on div "Editor contextual toolbar" at bounding box center [559, 329] width 9 height 9
click at [557, 332] on div "Editor contextual toolbar" at bounding box center [559, 329] width 9 height 9
type input "1"
drag, startPoint x: 557, startPoint y: 332, endPoint x: 551, endPoint y: 333, distance: 6.4
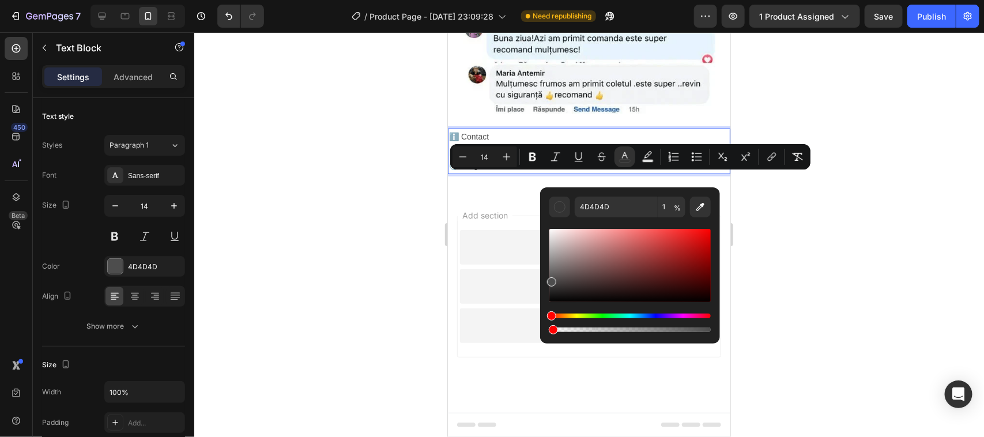
click at [551, 333] on div "Editor contextual toolbar" at bounding box center [553, 329] width 9 height 9
click at [482, 303] on div "Generate layout from URL or image" at bounding box center [588, 286] width 258 height 35
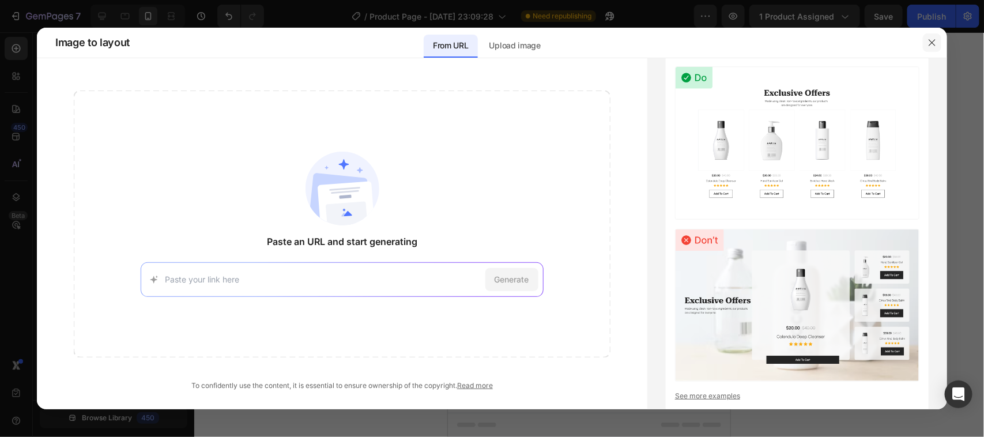
click at [926, 42] on button "button" at bounding box center [932, 42] width 18 height 18
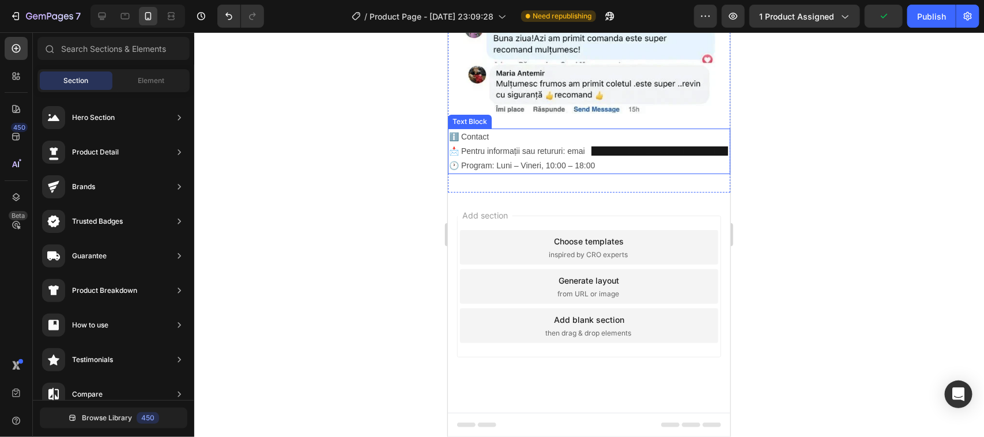
click at [634, 155] on u "[EMAIL_ADDRESS][DOMAIN_NAME]" at bounding box center [659, 150] width 137 height 9
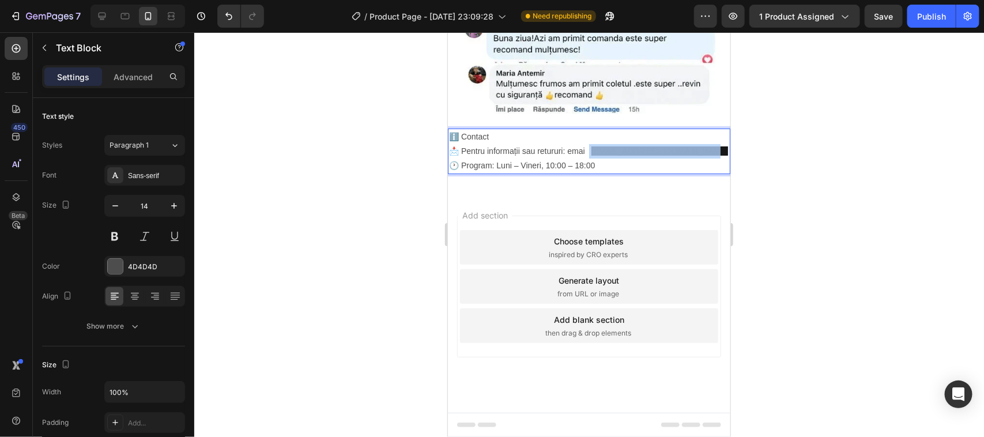
drag, startPoint x: 698, startPoint y: 179, endPoint x: 588, endPoint y: 182, distance: 109.6
click at [588, 172] on p "📩 Pentru informații sau retururi: emai l; [EMAIL_ADDRESS][DOMAIN_NAME] 🕐 Progra…" at bounding box center [588, 158] width 280 height 29
click at [585, 155] on span "l;" at bounding box center [586, 150] width 4 height 9
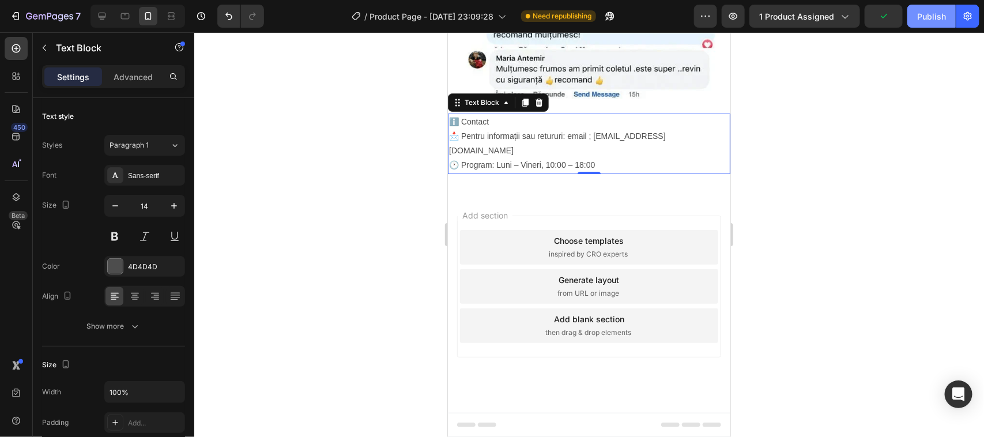
click at [931, 15] on div "Publish" at bounding box center [931, 16] width 29 height 12
drag, startPoint x: 796, startPoint y: 208, endPoint x: 803, endPoint y: 209, distance: 6.4
click at [803, 209] on div at bounding box center [589, 234] width 790 height 405
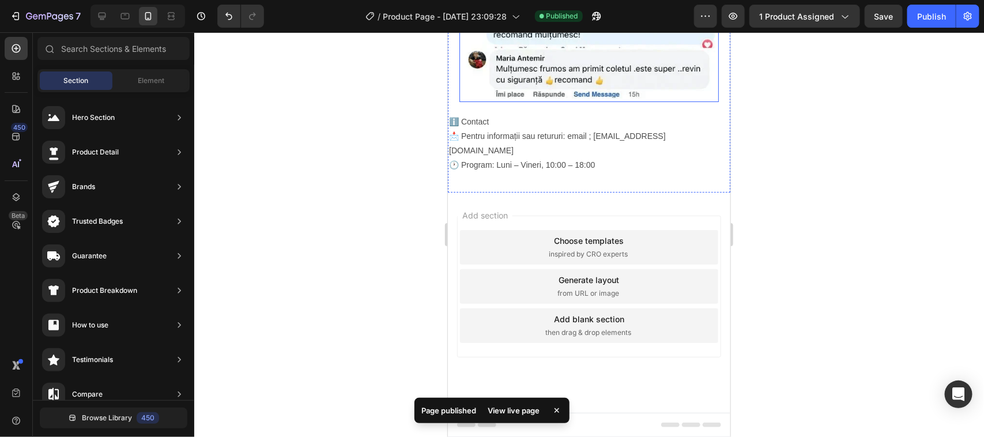
scroll to position [2094, 0]
